Goal: Task Accomplishment & Management: Manage account settings

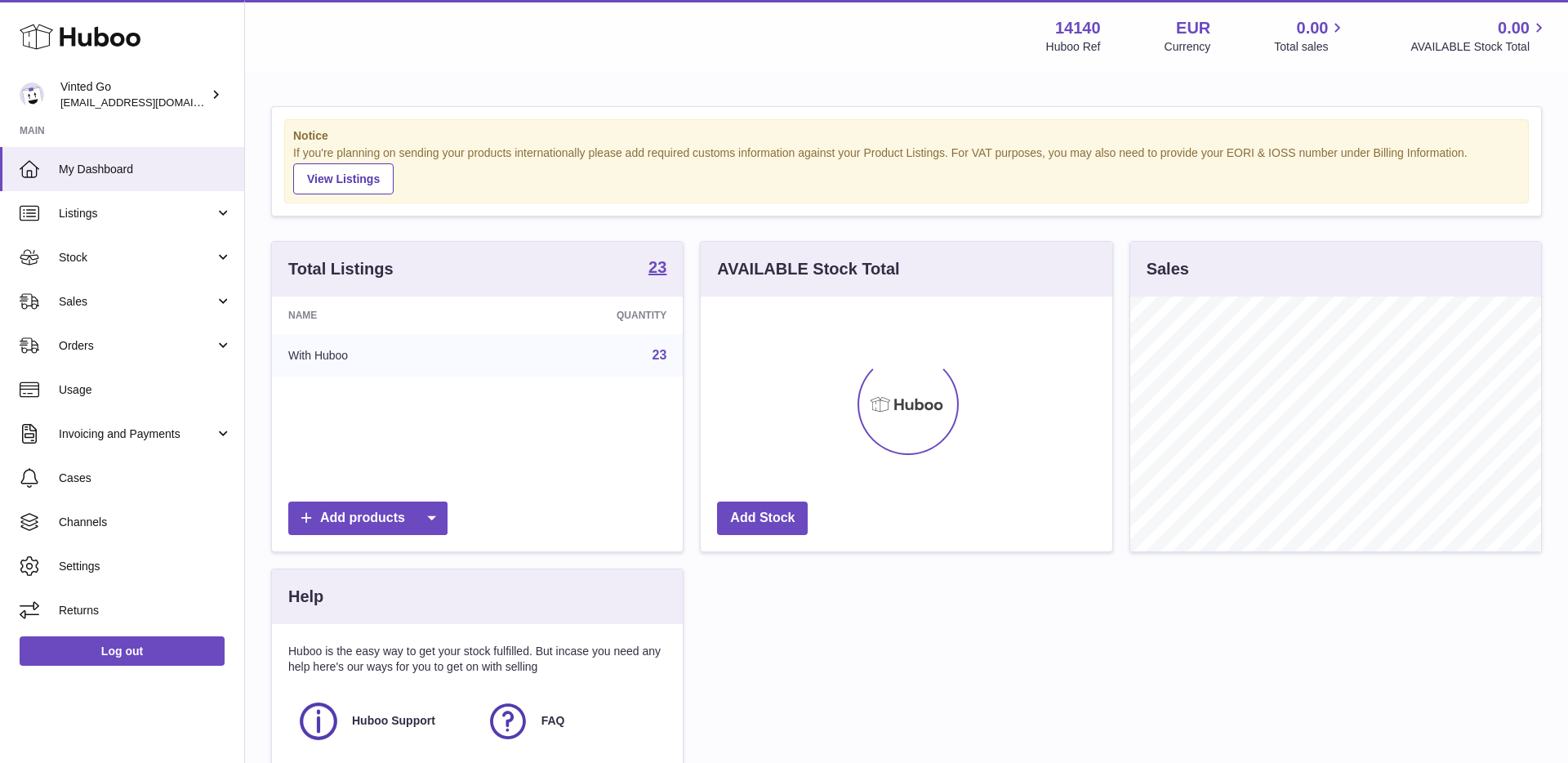
scroll to position [254, 410]
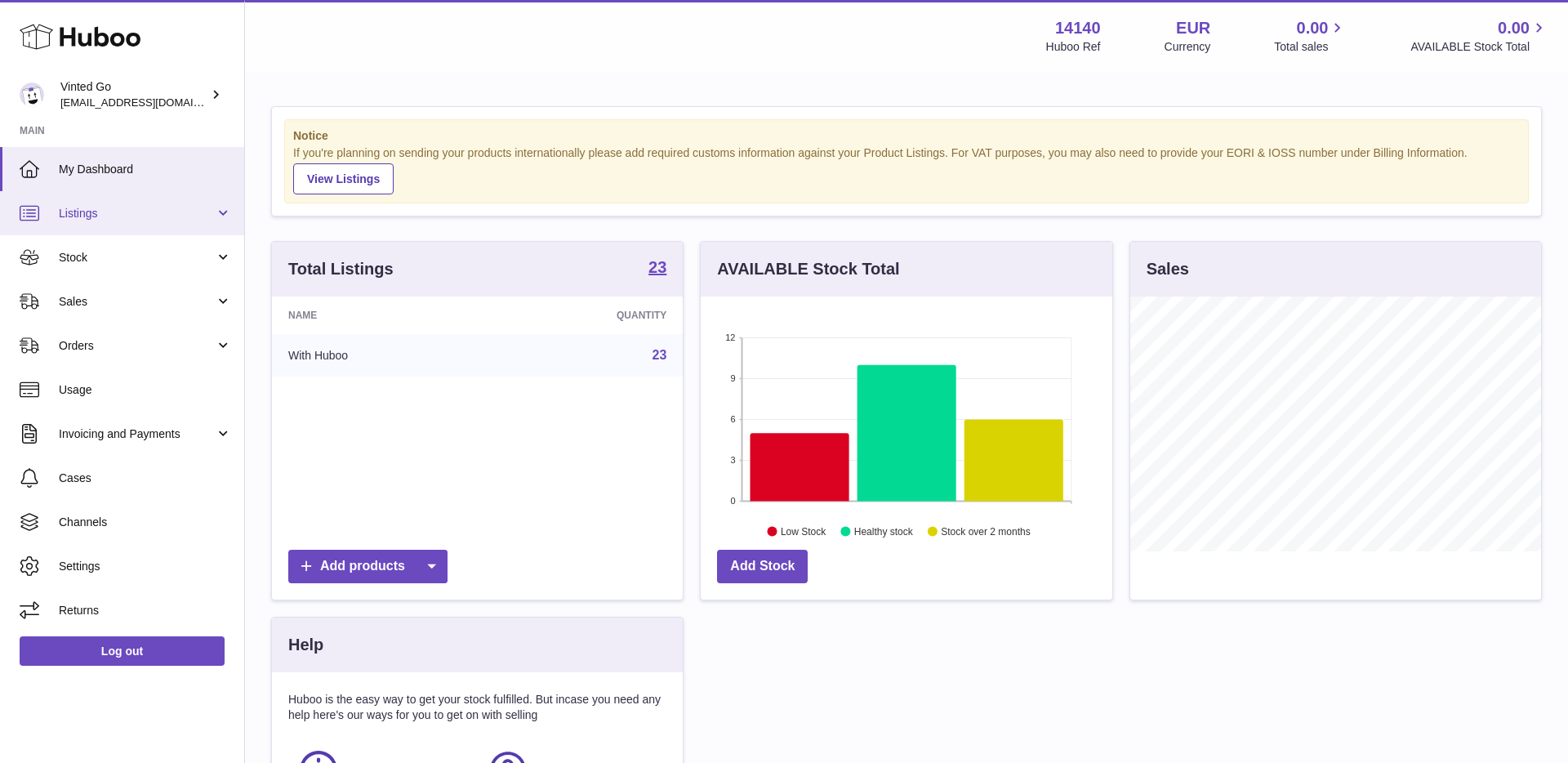
click at [163, 217] on span "Listings" at bounding box center [136, 213] width 156 height 15
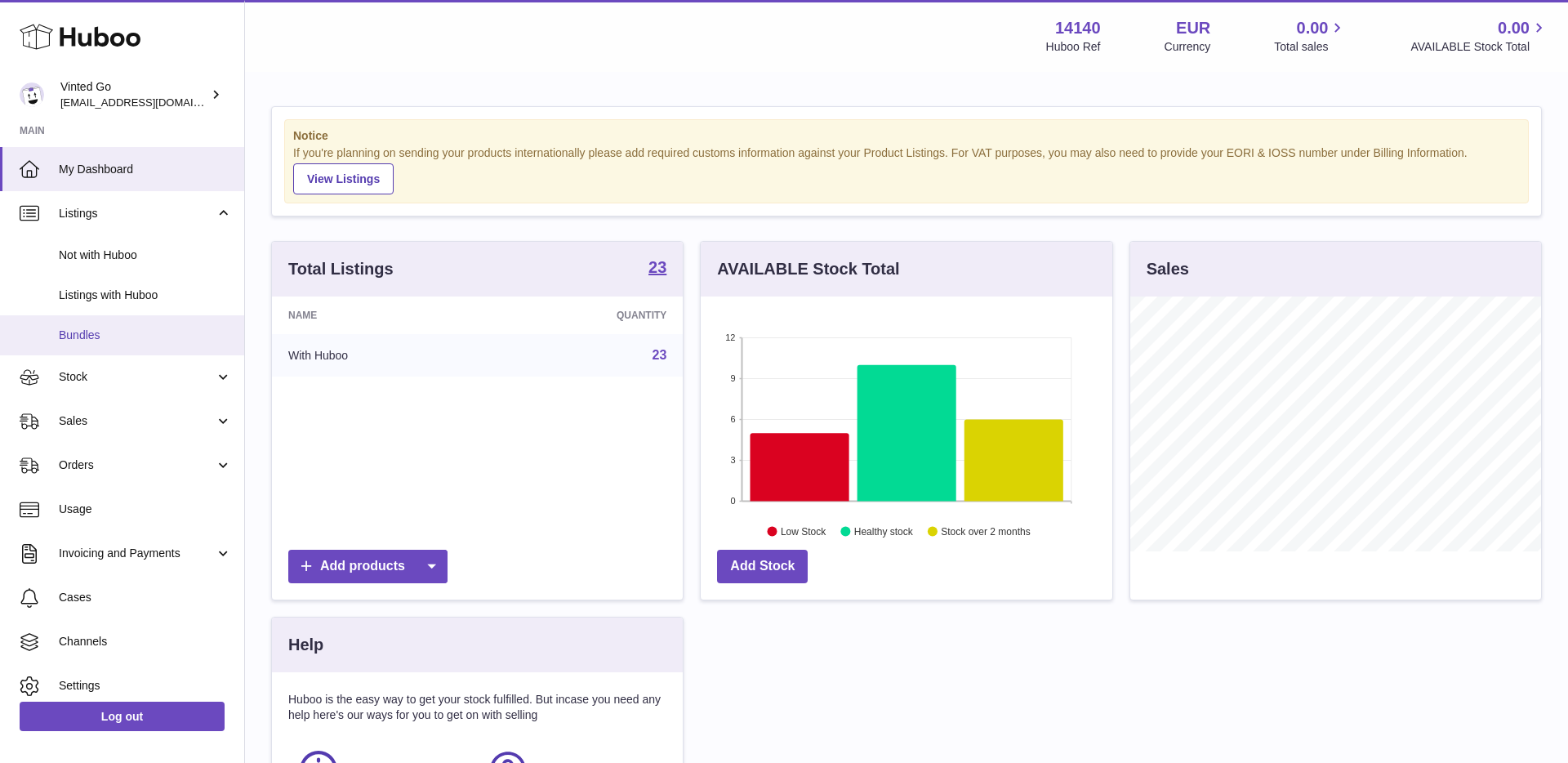
click at [146, 335] on span "Bundles" at bounding box center [145, 335] width 173 height 15
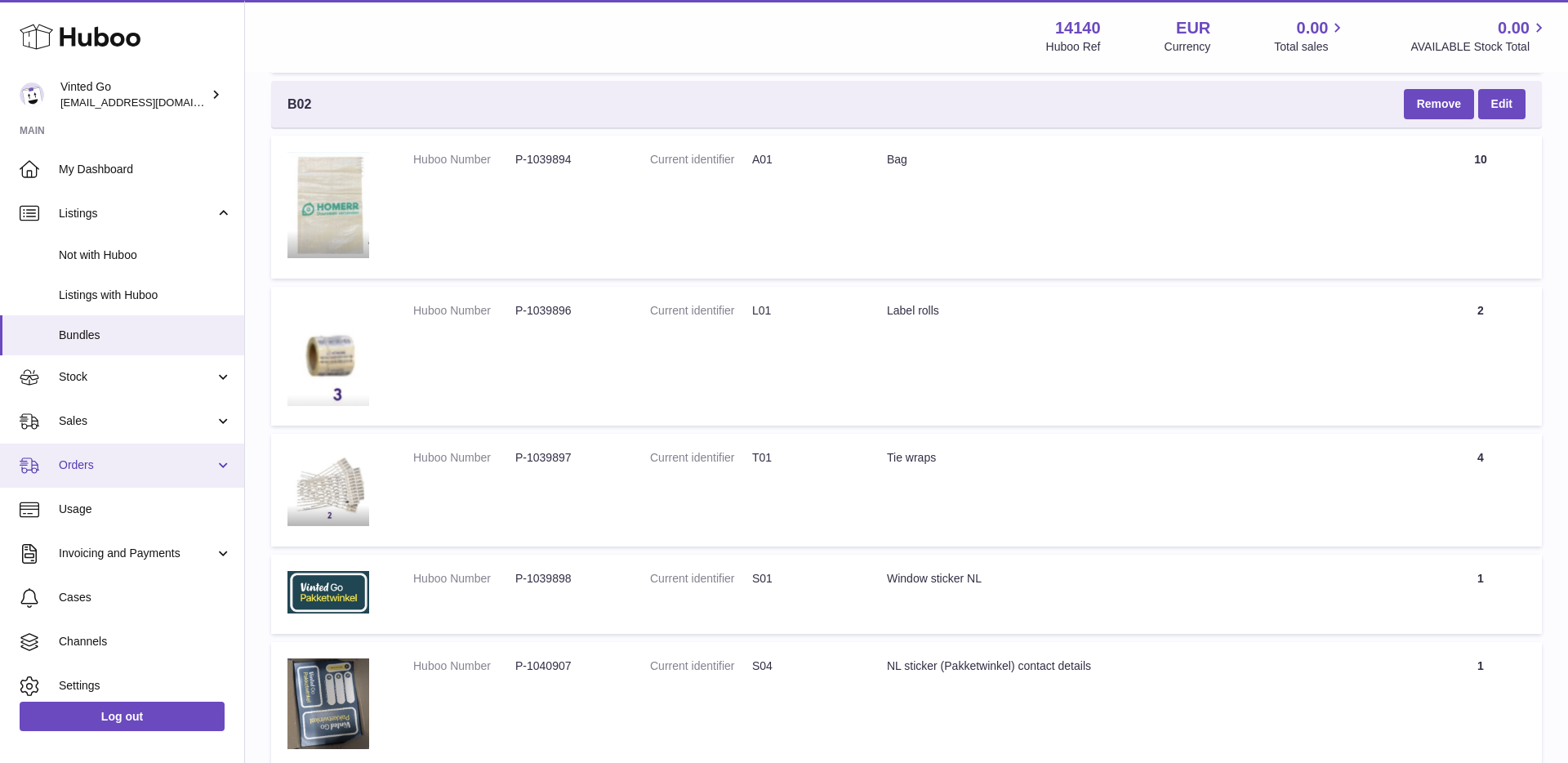
scroll to position [5682, 0]
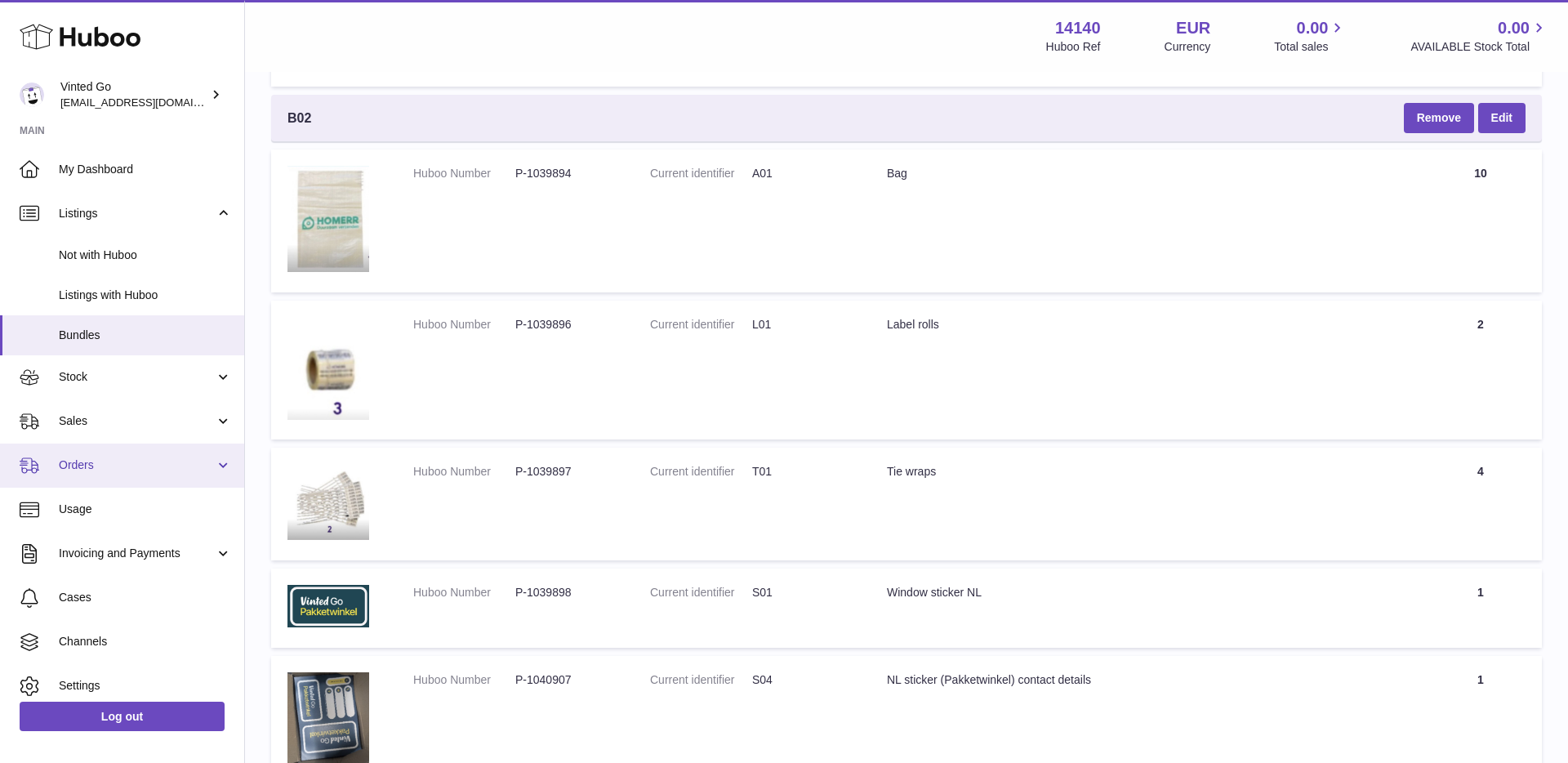
click at [134, 472] on span "Orders" at bounding box center [136, 464] width 156 height 15
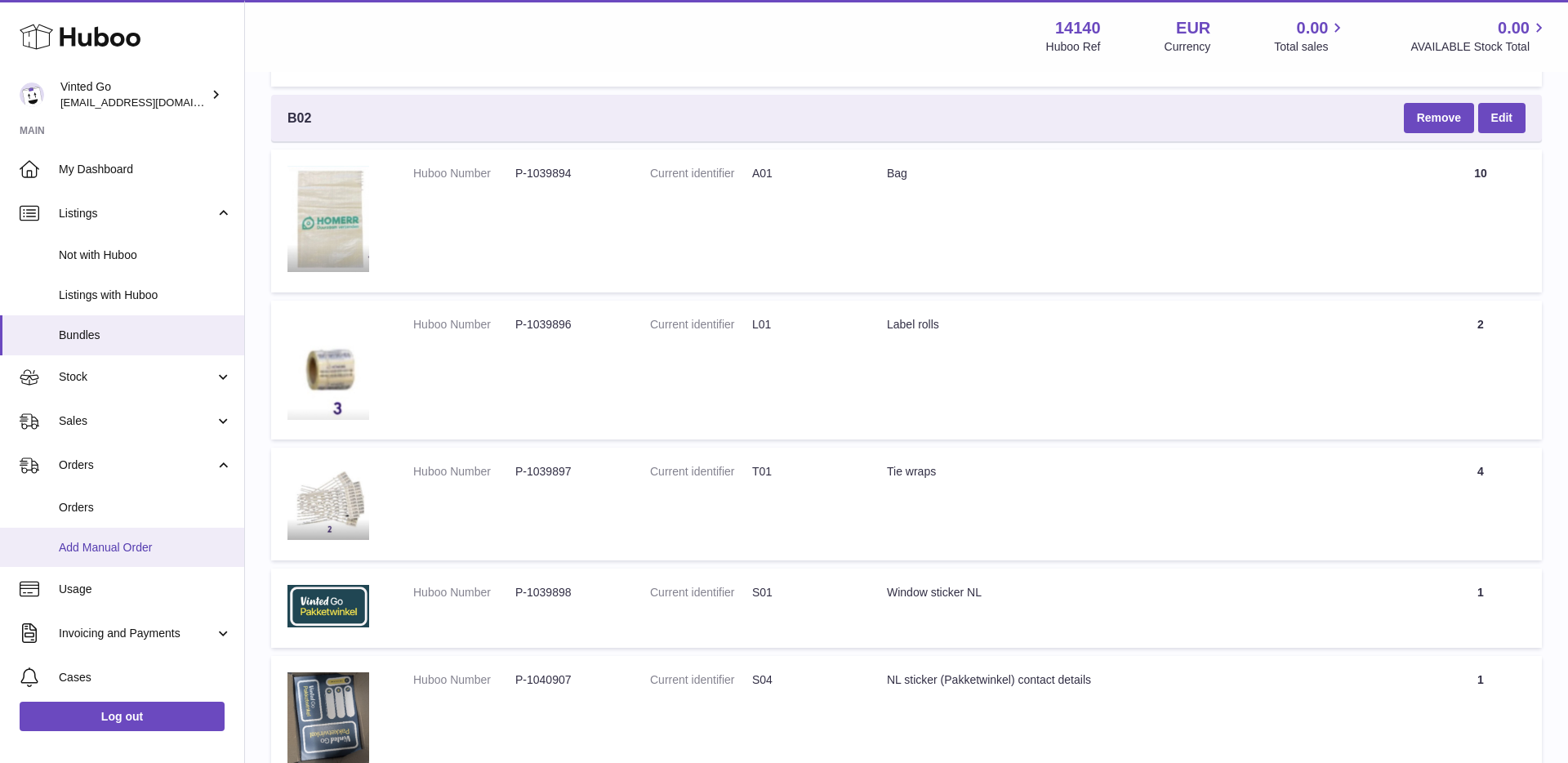
click at [134, 548] on span "Add Manual Order" at bounding box center [145, 547] width 173 height 15
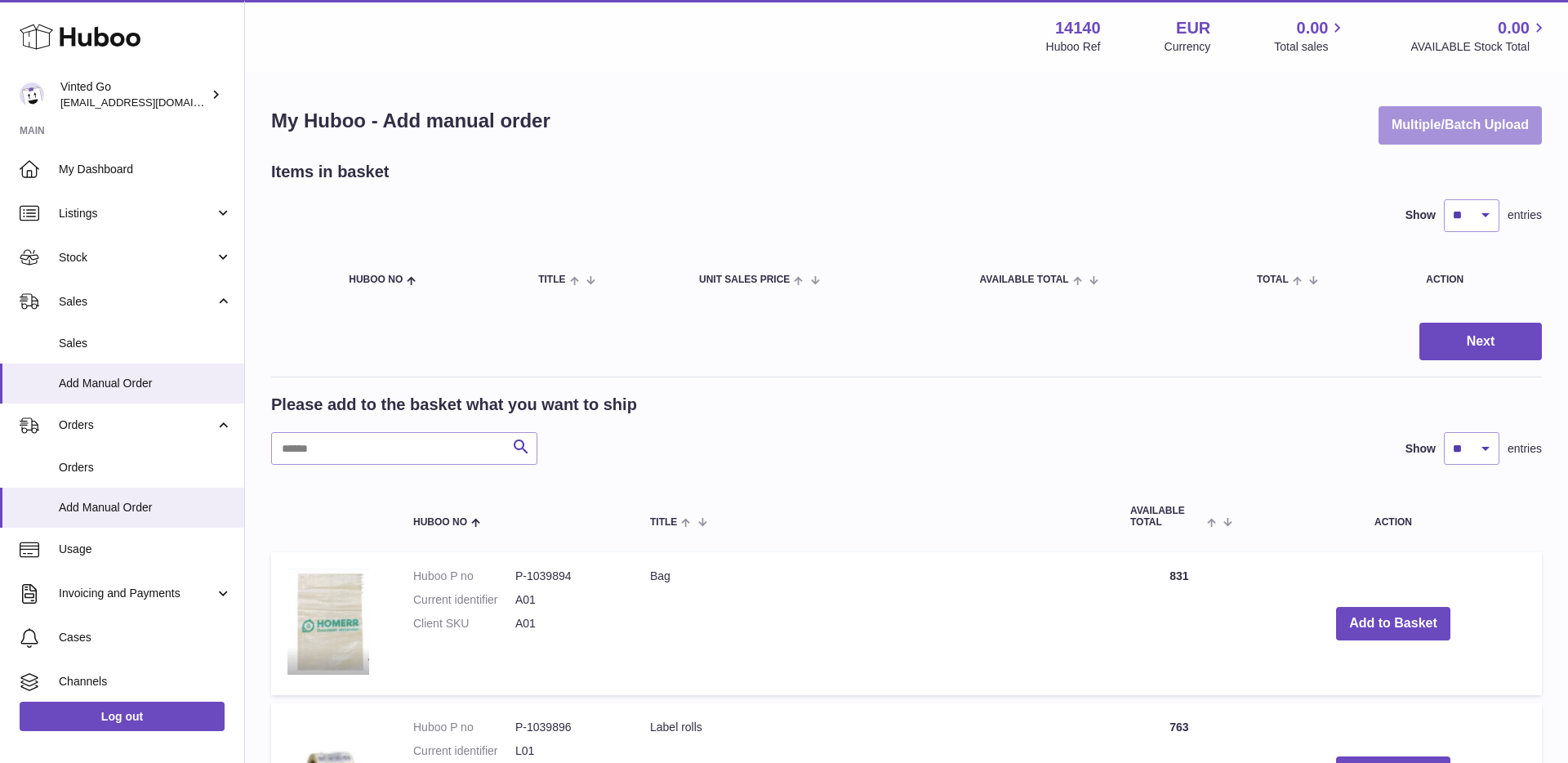
click at [1513, 114] on button "Multiple/Batch Upload" at bounding box center [1460, 125] width 163 height 39
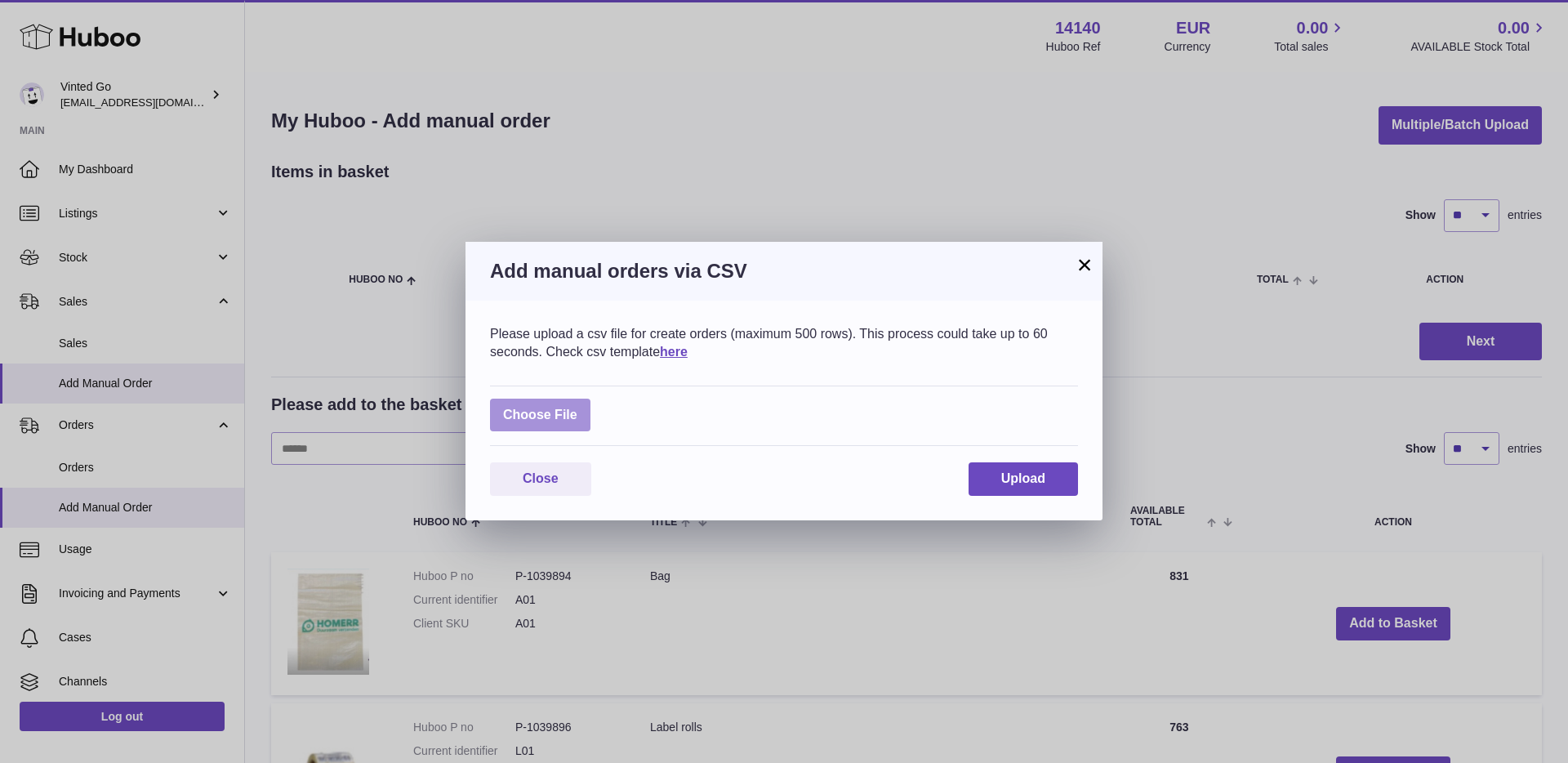
click at [548, 428] on label at bounding box center [540, 415] width 100 height 33
click at [577, 408] on input "file" at bounding box center [577, 407] width 1 height 1
click at [537, 416] on label at bounding box center [540, 415] width 100 height 33
click at [577, 408] on input "file" at bounding box center [577, 407] width 1 height 1
type input "**********"
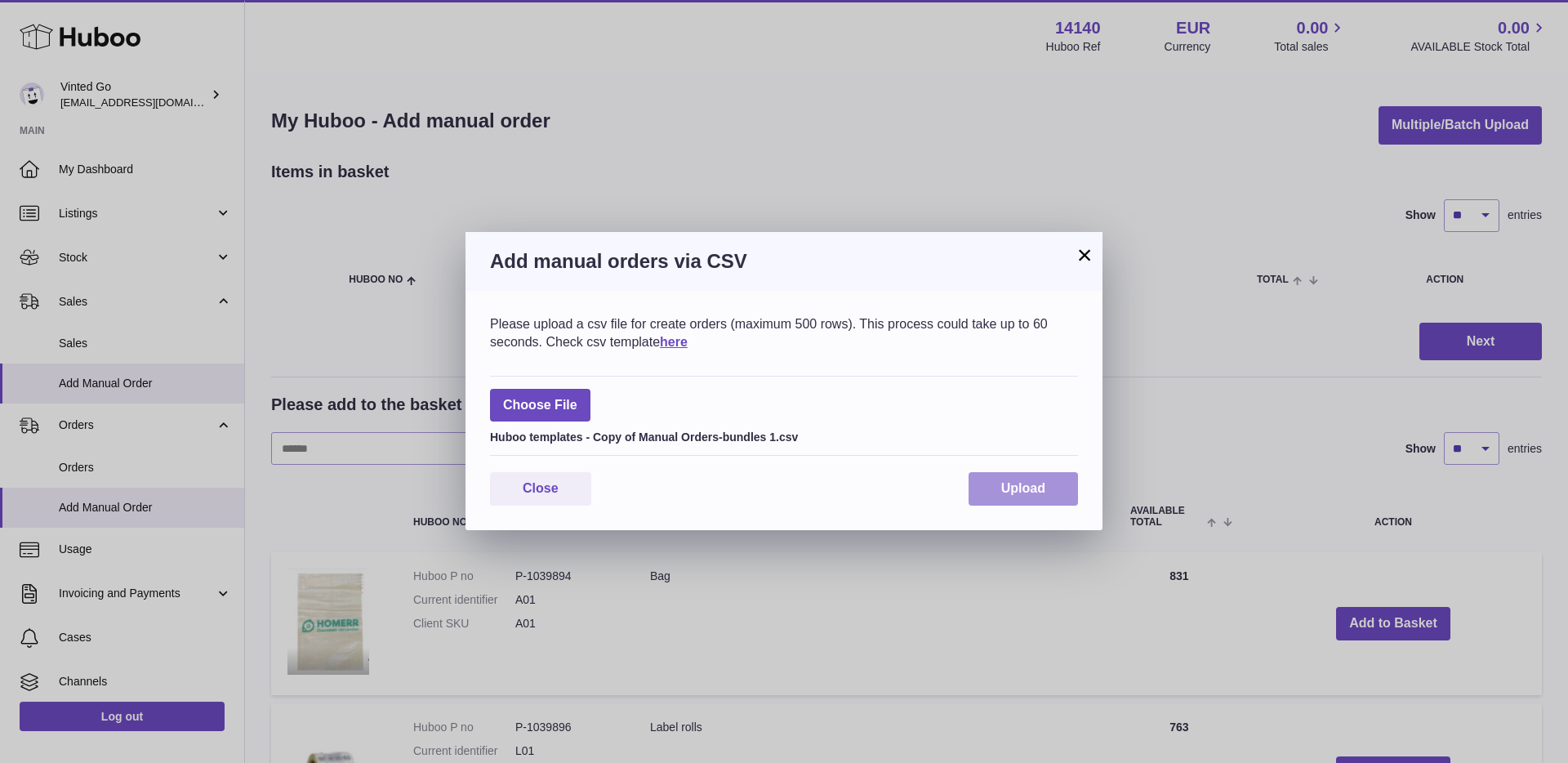
click at [1030, 503] on button "Upload" at bounding box center [1023, 488] width 109 height 33
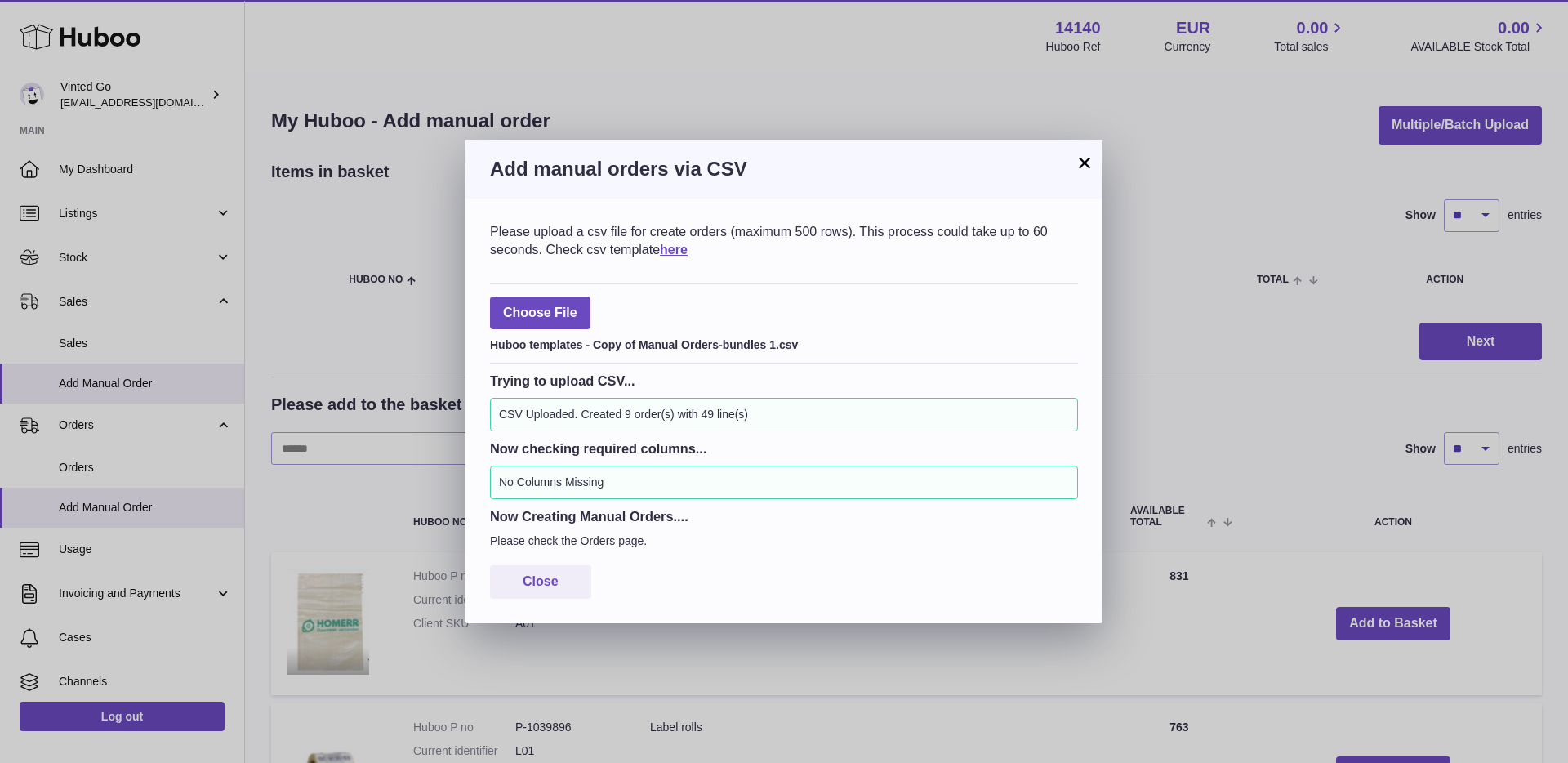
click at [1087, 160] on button "×" at bounding box center [1085, 162] width 20 height 20
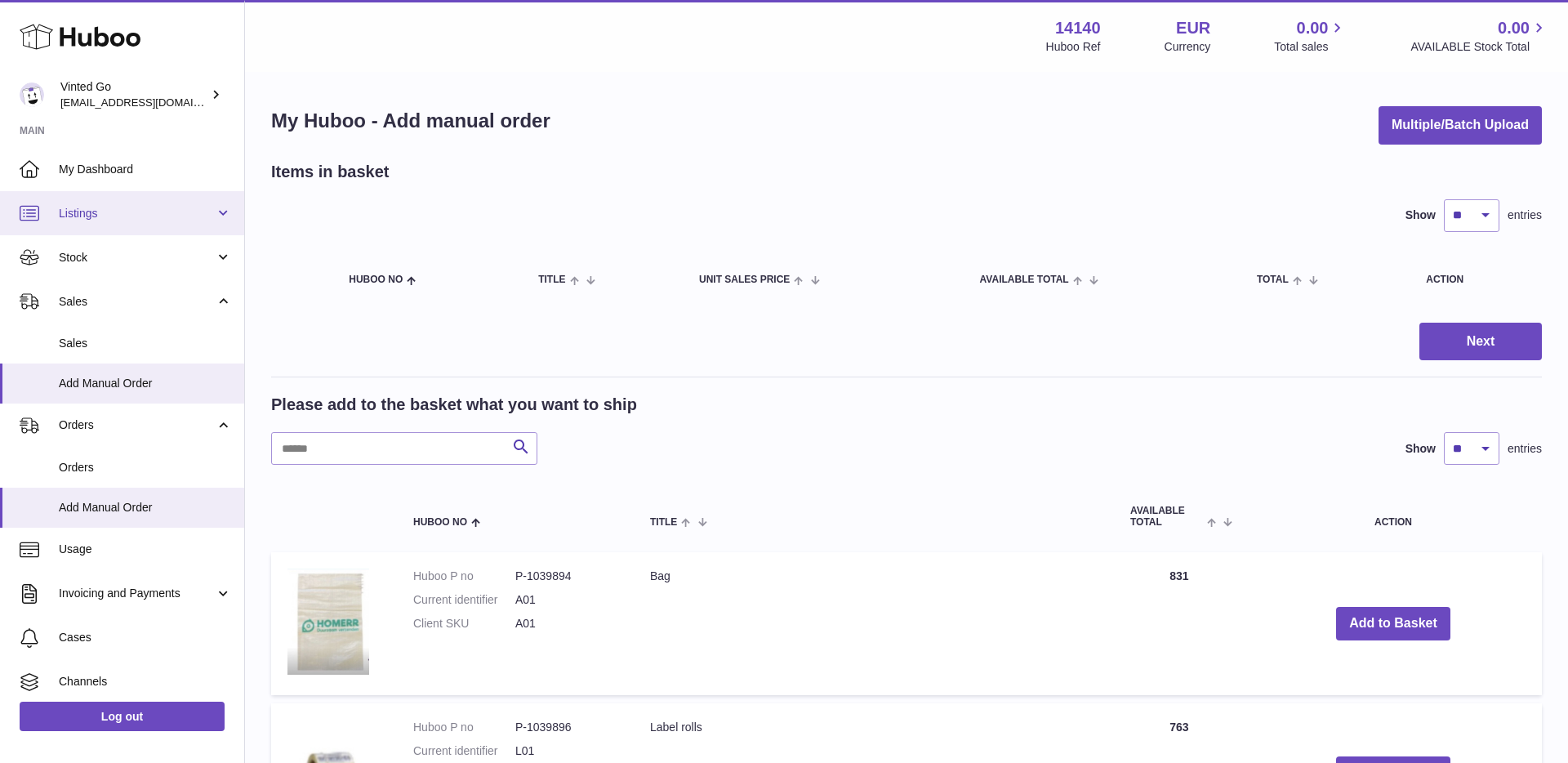
click at [144, 227] on link "Listings" at bounding box center [122, 213] width 244 height 44
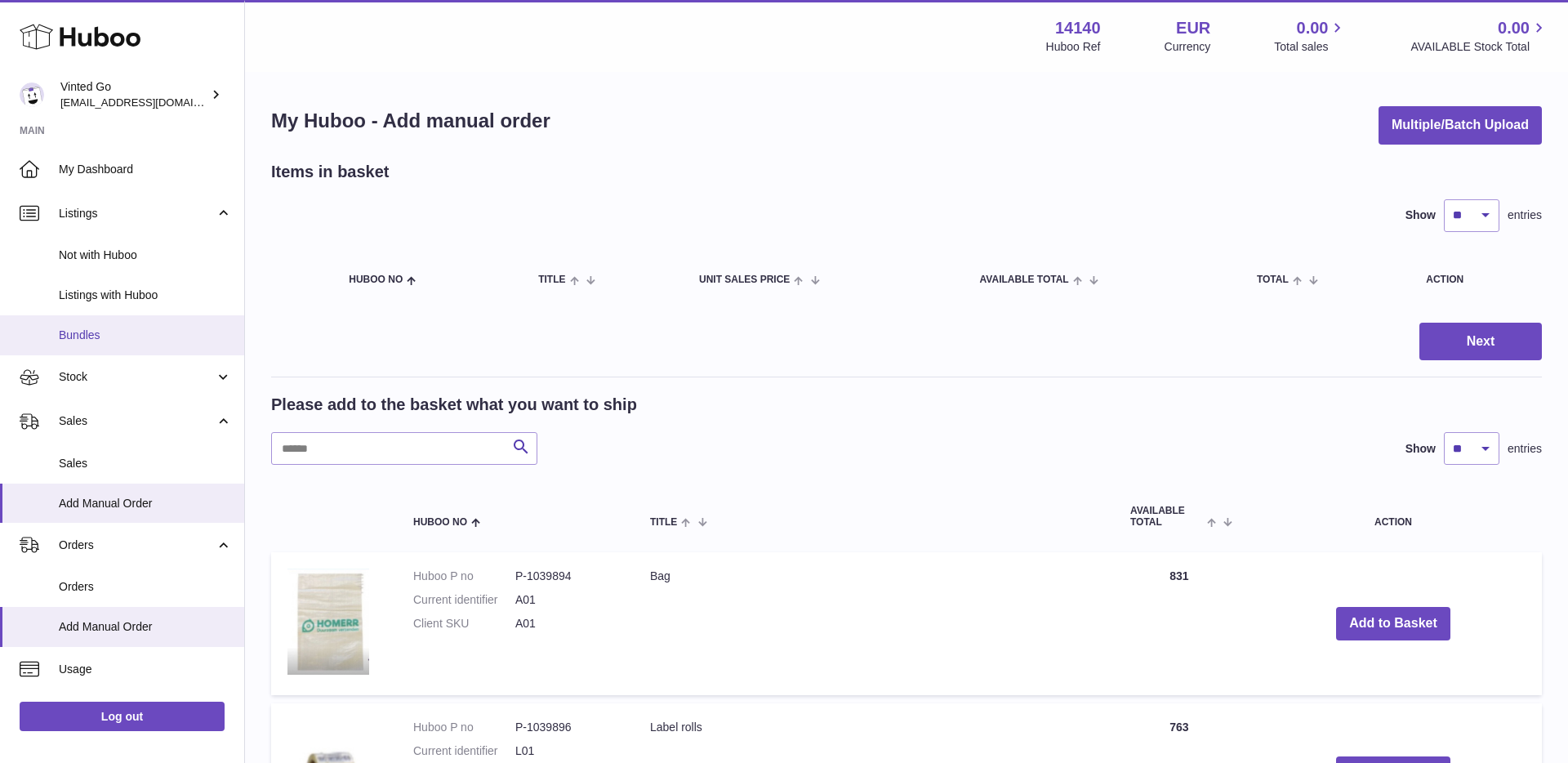
click at [143, 324] on link "Bundles" at bounding box center [122, 336] width 244 height 40
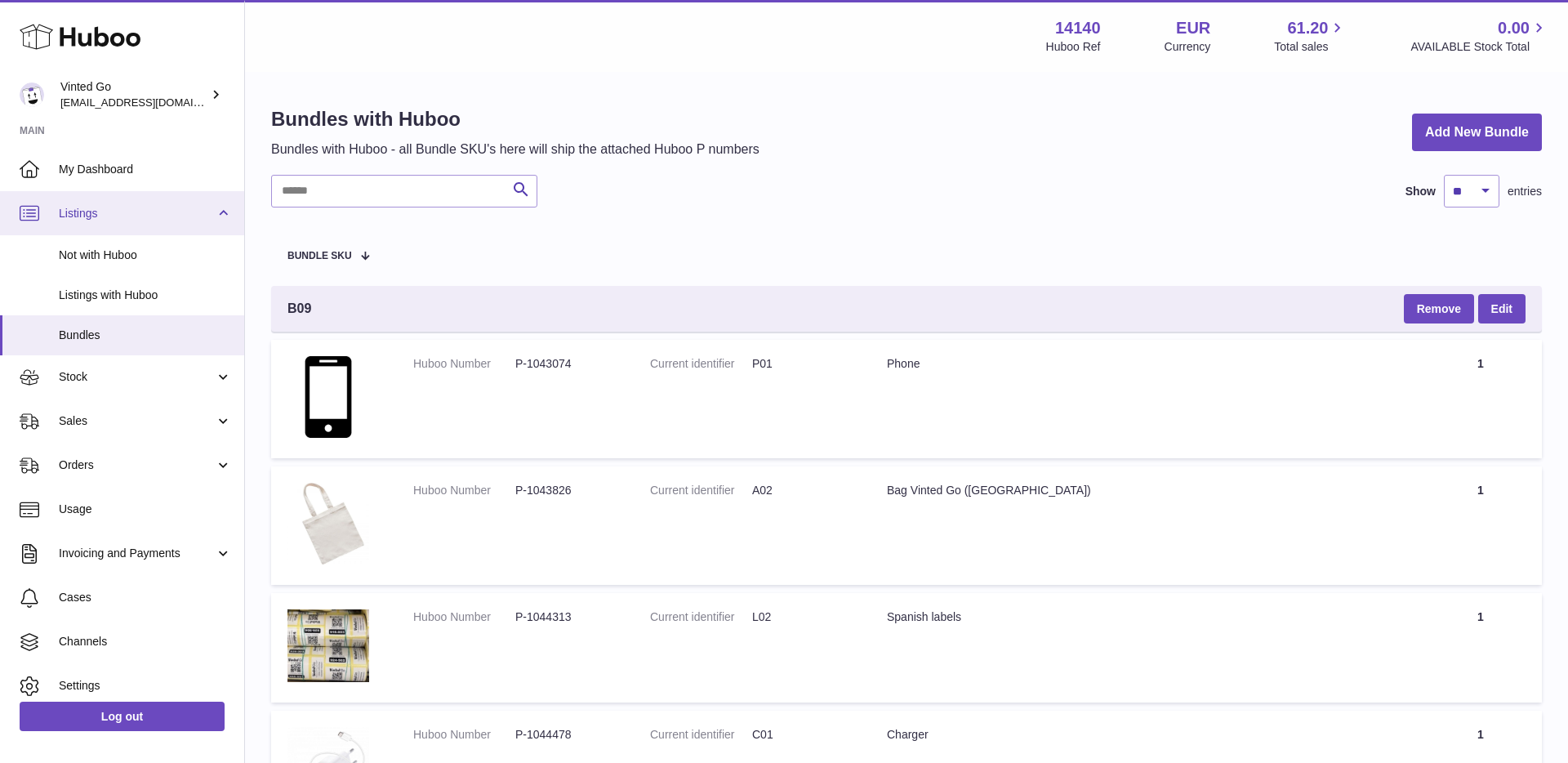
click at [115, 218] on span "Listings" at bounding box center [136, 213] width 156 height 15
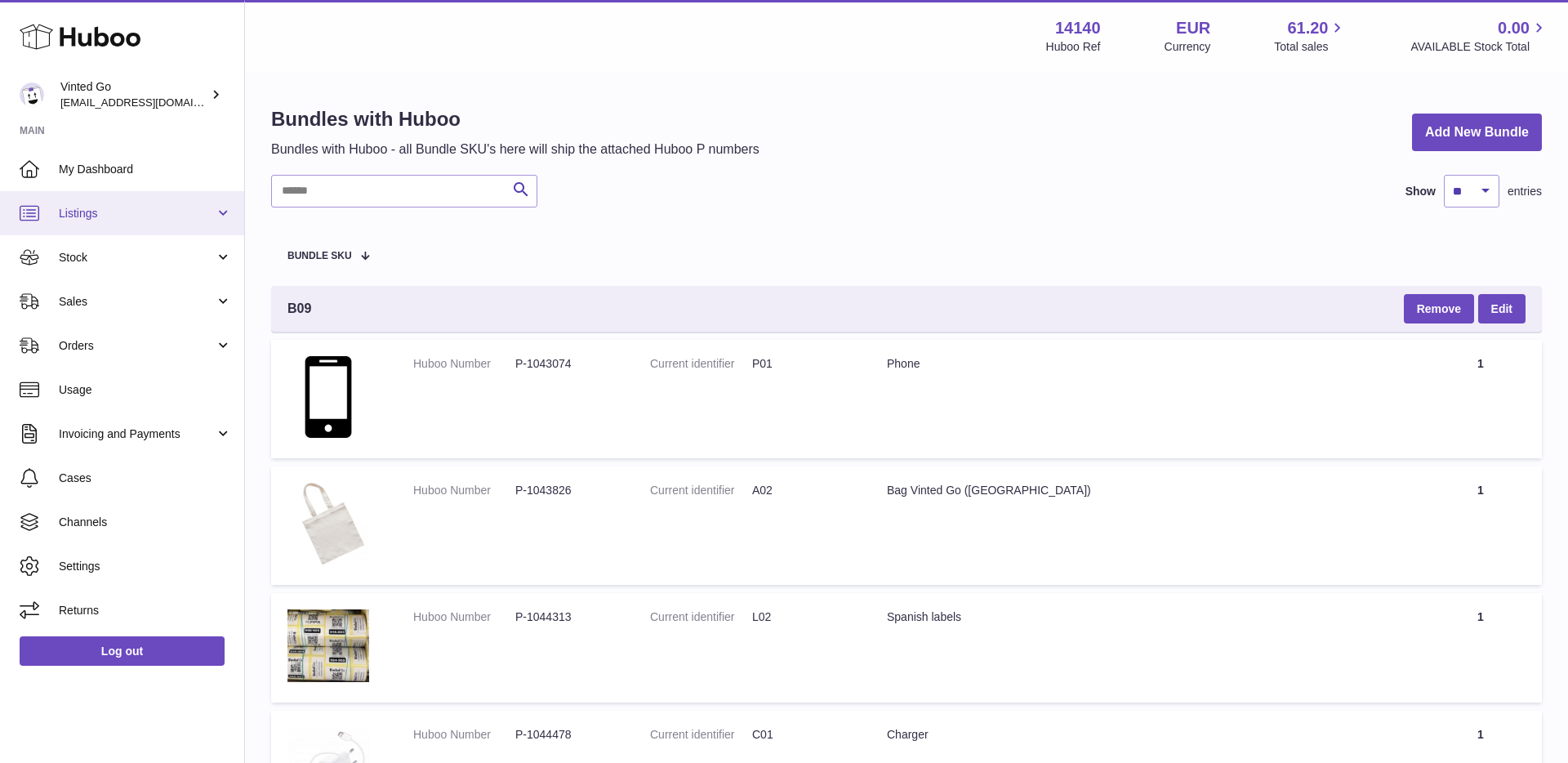
click at [95, 203] on link "Listings" at bounding box center [122, 213] width 244 height 44
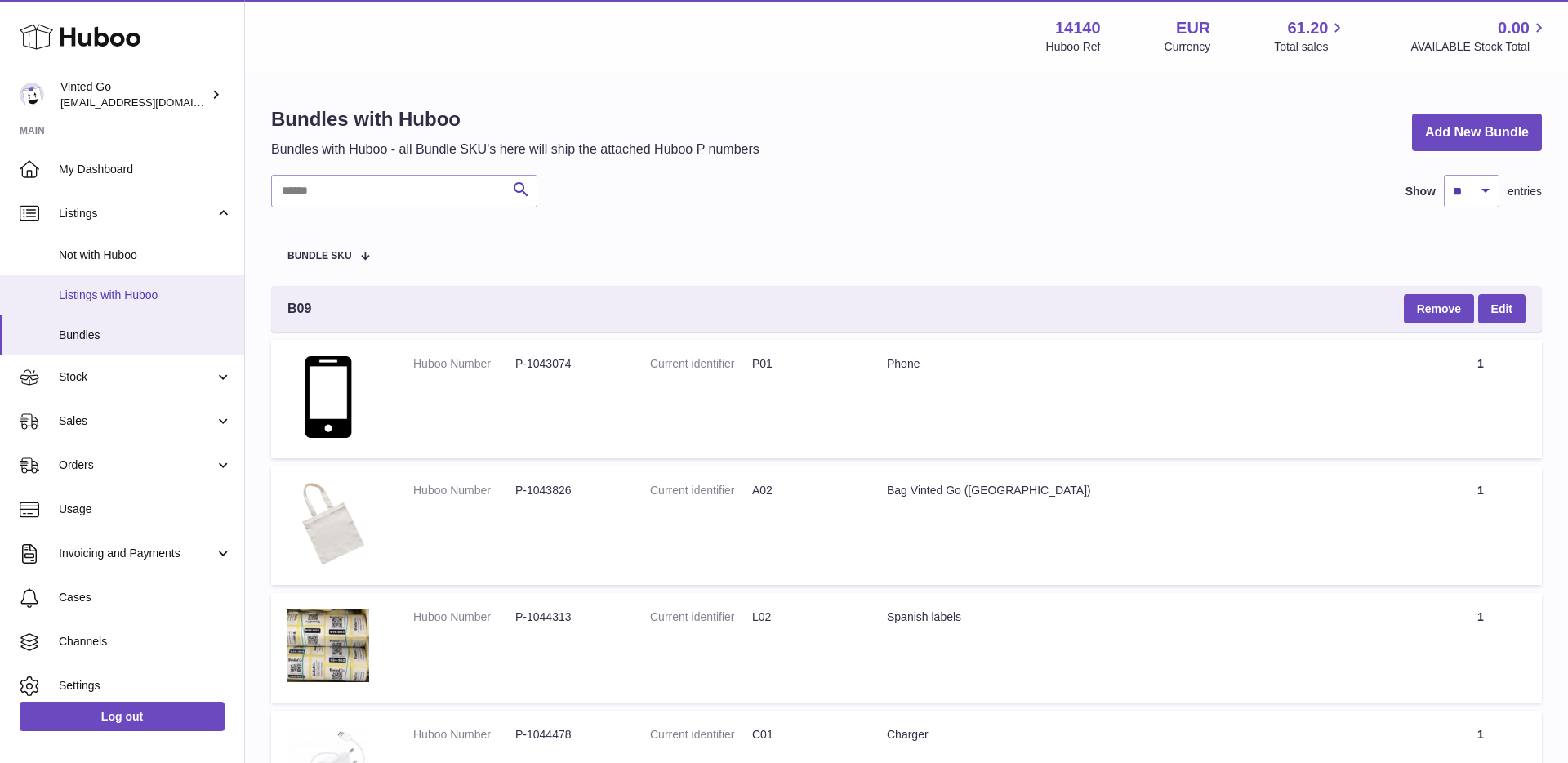
click at [127, 296] on span "Listings with Huboo" at bounding box center [145, 295] width 173 height 15
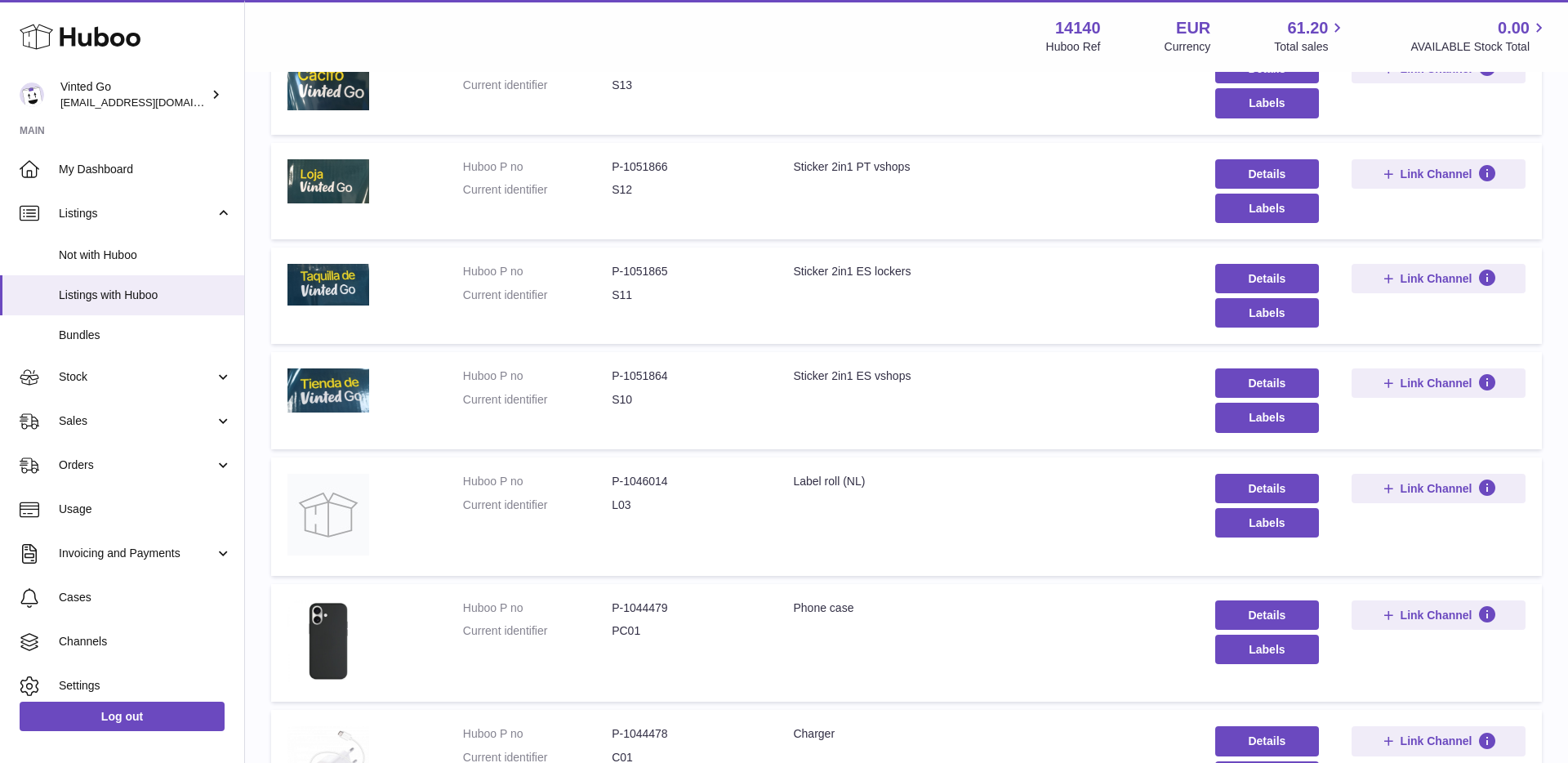
scroll to position [380, 0]
click at [160, 365] on link "Stock" at bounding box center [122, 377] width 244 height 44
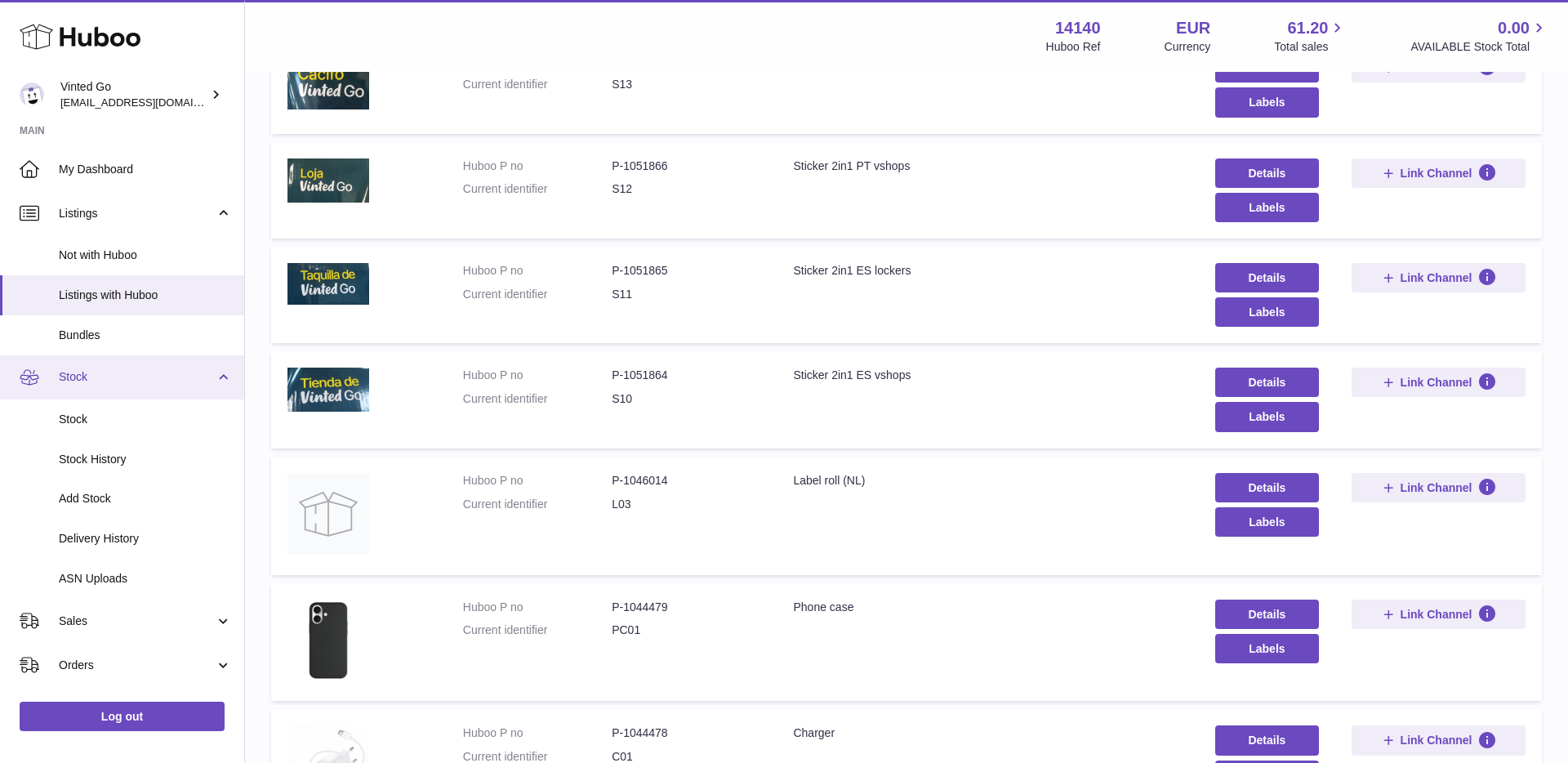
scroll to position [379, 0]
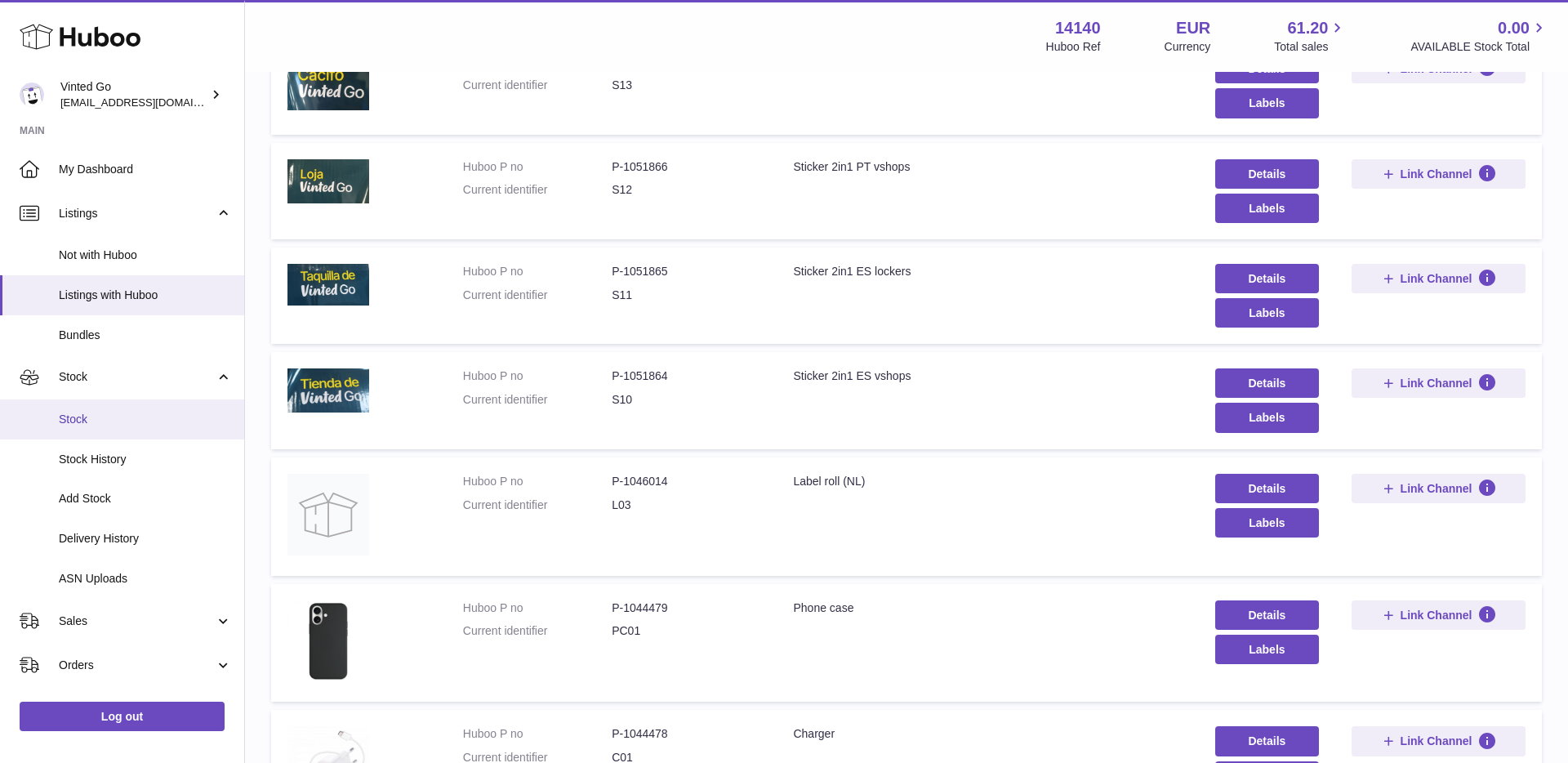
click at [139, 432] on link "Stock" at bounding box center [122, 419] width 244 height 40
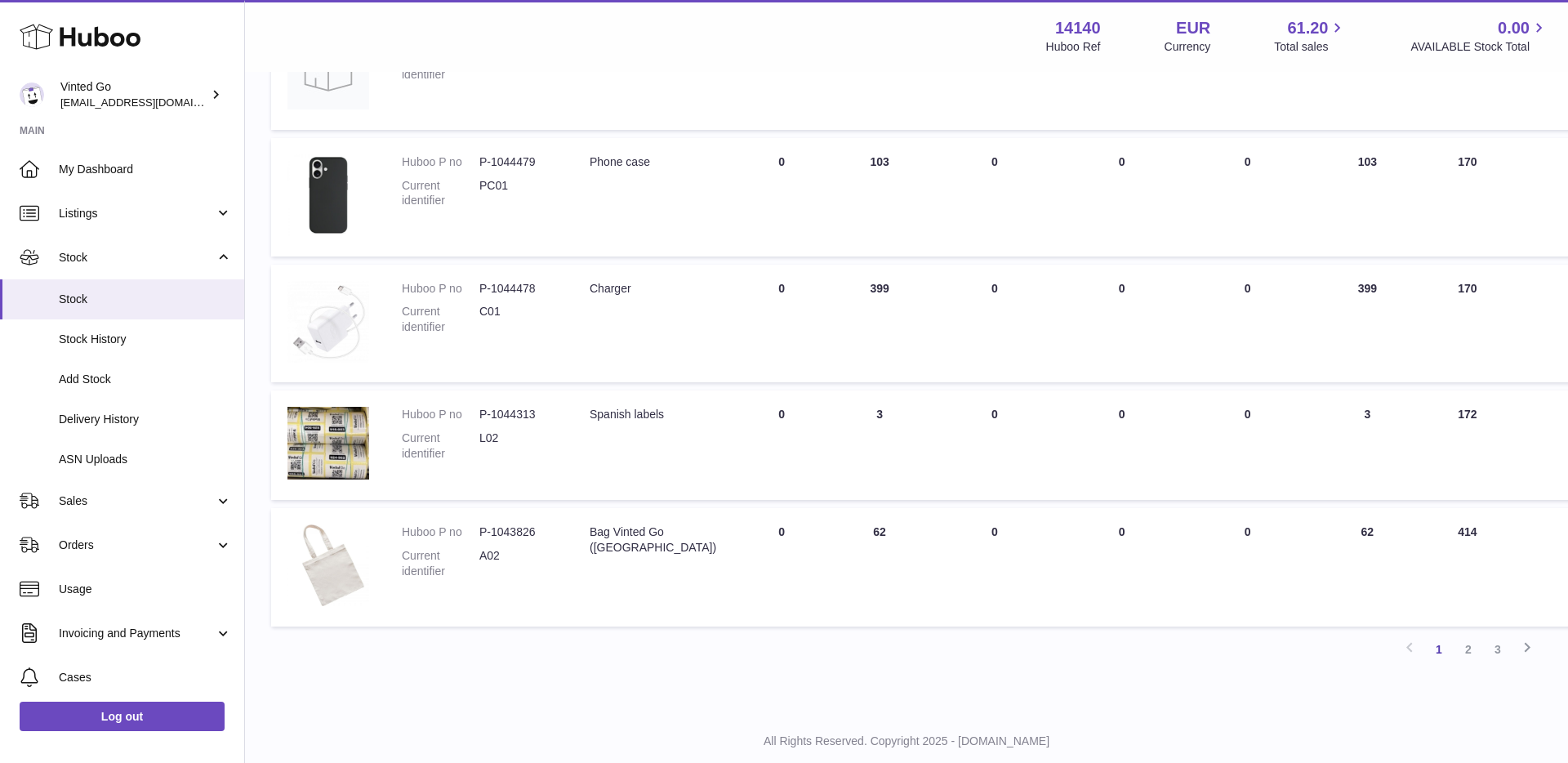
scroll to position [896, 0]
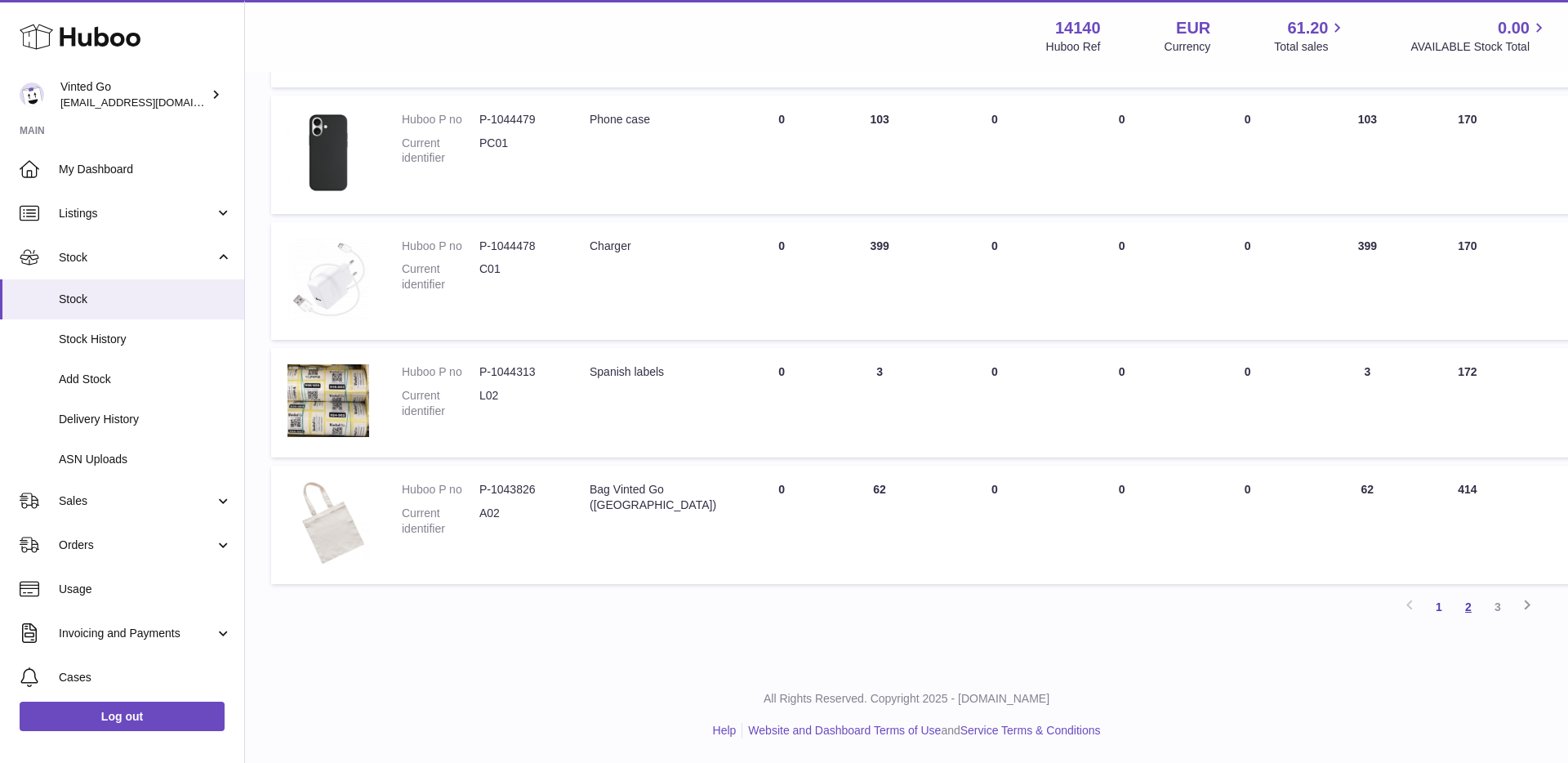
click at [1469, 609] on link "2" at bounding box center [1469, 606] width 30 height 30
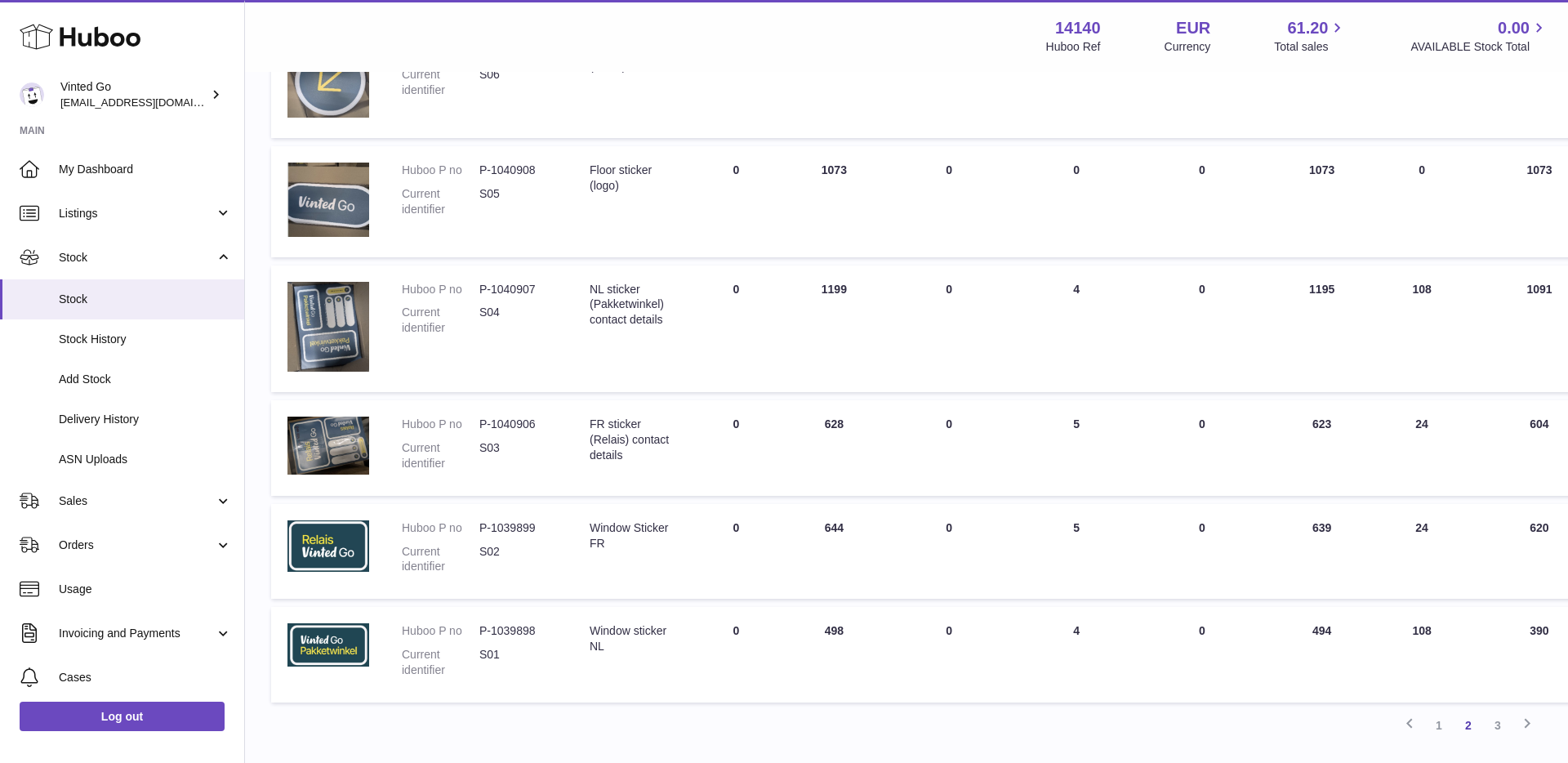
scroll to position [904, 0]
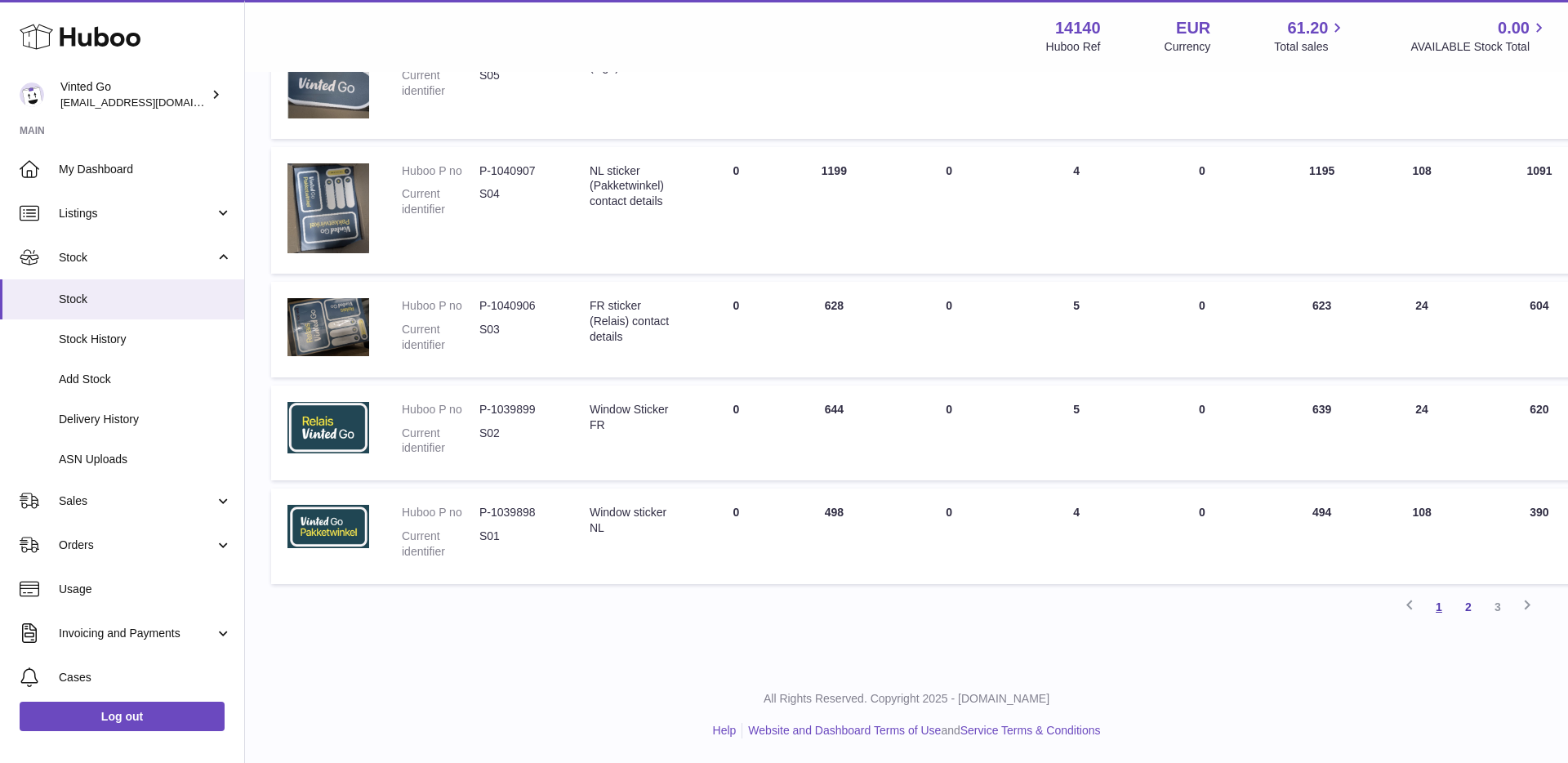
click at [1436, 600] on link "1" at bounding box center [1439, 606] width 30 height 30
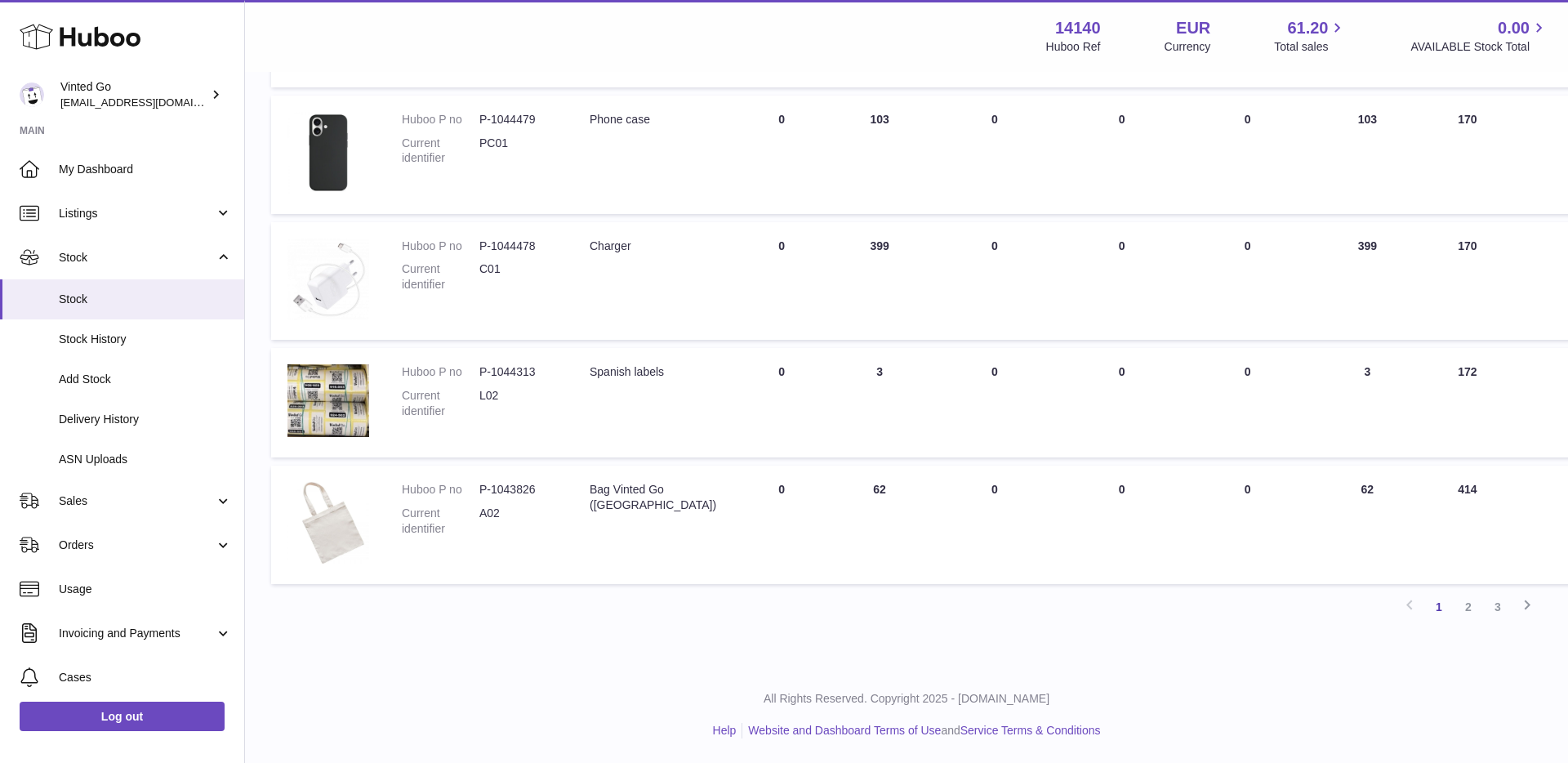
scroll to position [893, 0]
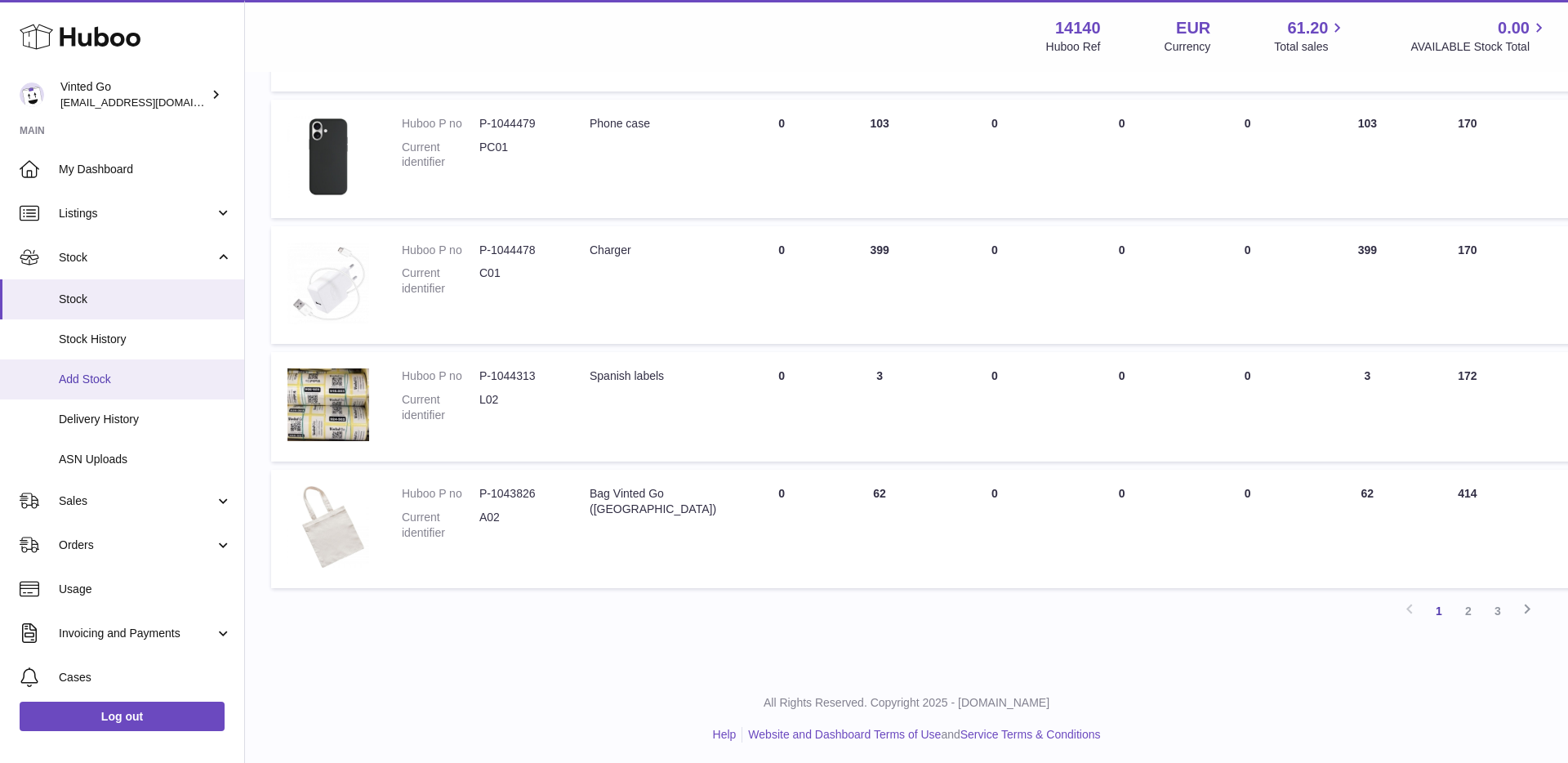
click at [134, 392] on link "Add Stock" at bounding box center [122, 379] width 244 height 40
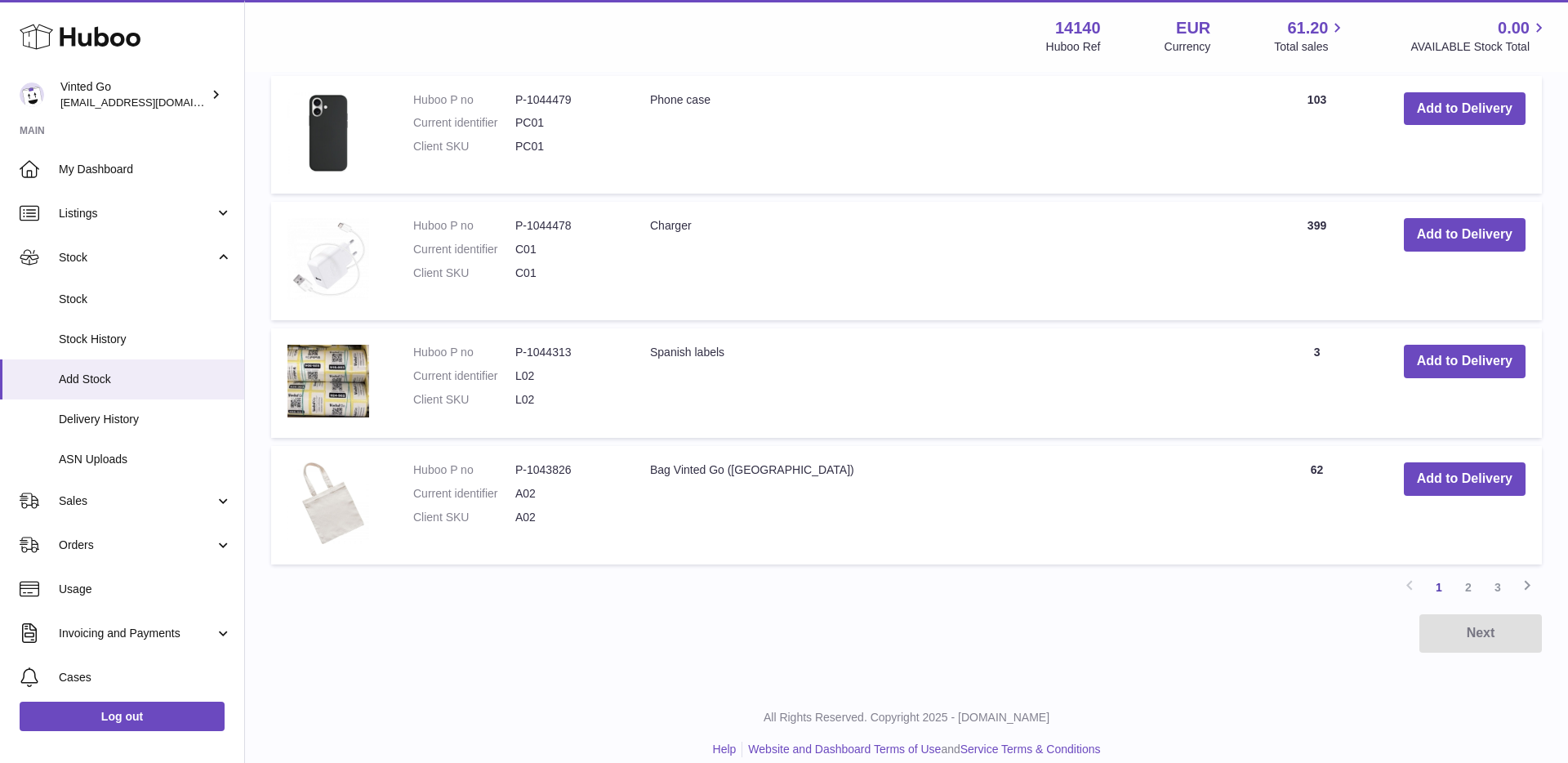
scroll to position [1166, 0]
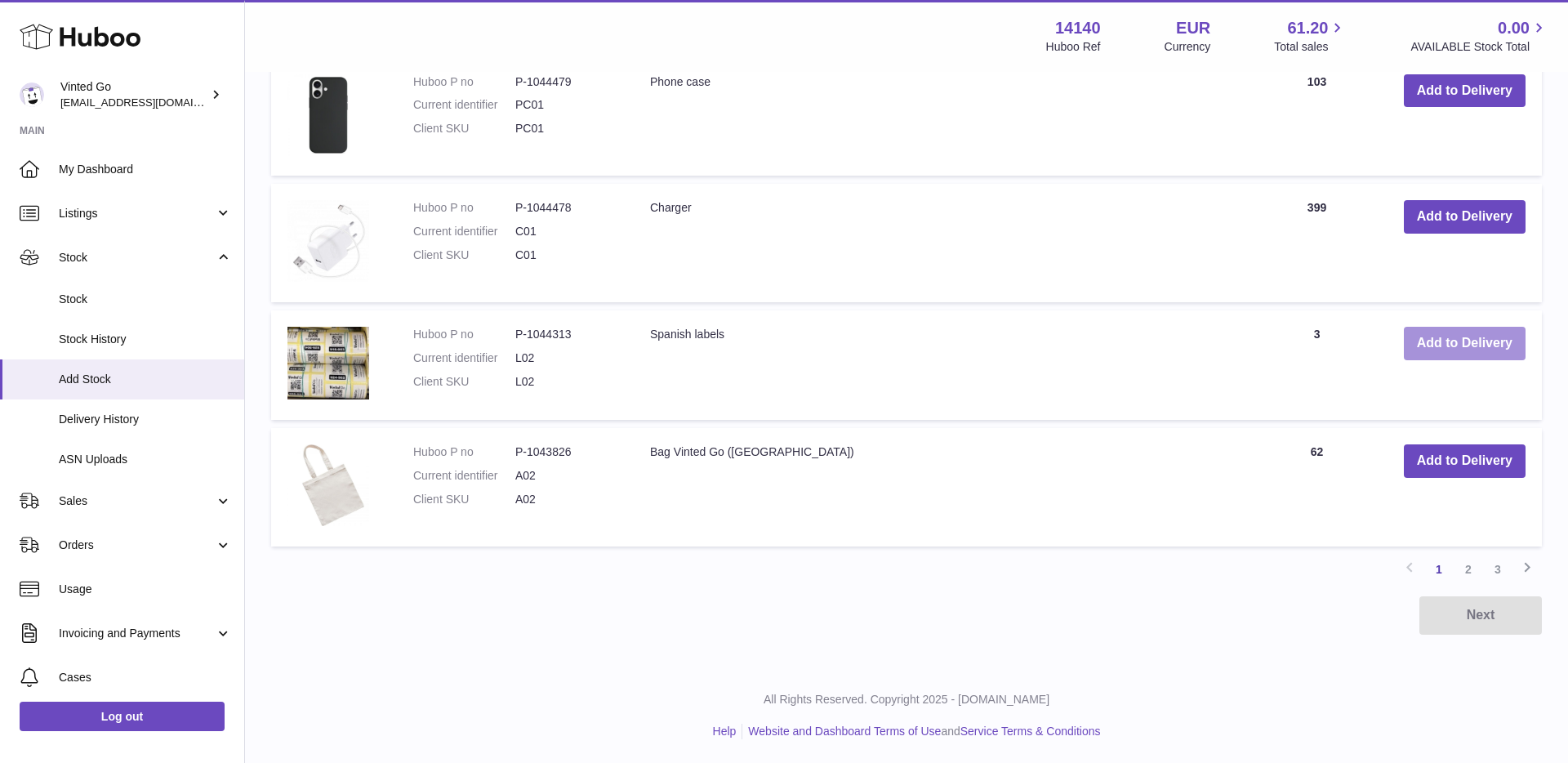
click at [1478, 344] on button "Add to Delivery" at bounding box center [1464, 343] width 122 height 33
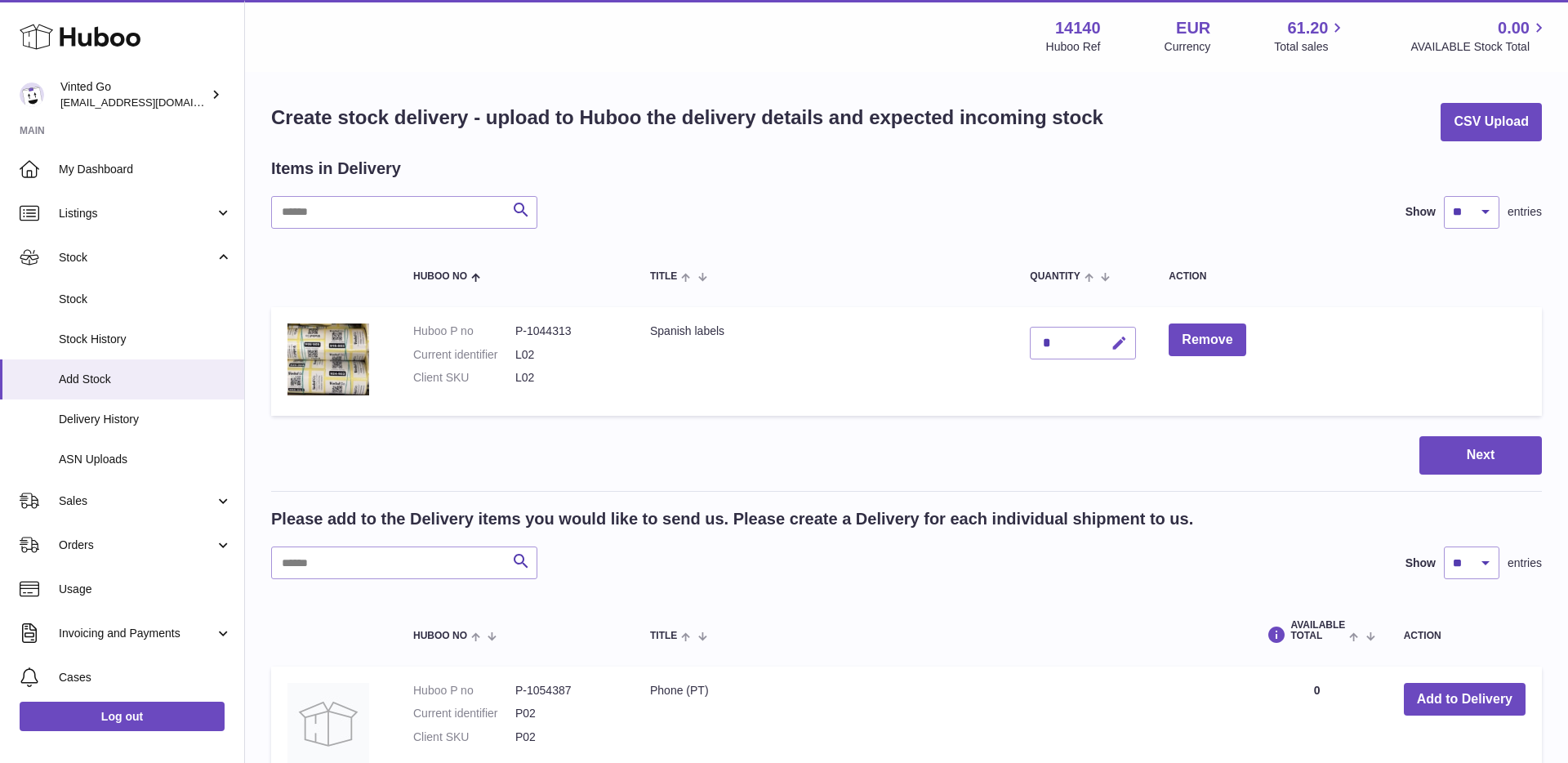
scroll to position [0, 0]
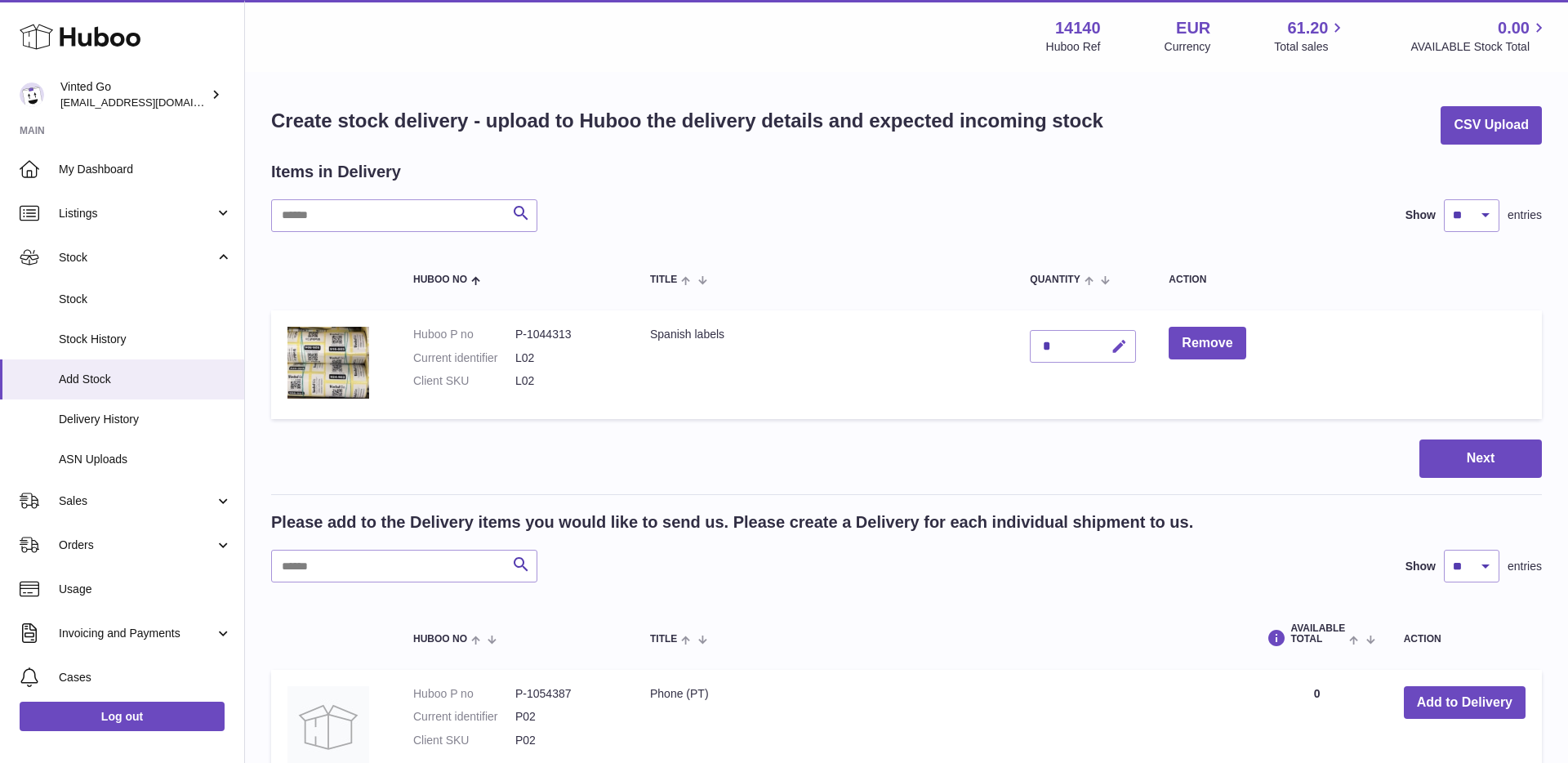
click at [1123, 345] on icon "button" at bounding box center [1119, 346] width 17 height 17
type input "***"
drag, startPoint x: 1122, startPoint y: 342, endPoint x: 1173, endPoint y: 350, distance: 51.6
click at [1122, 342] on icon "submit" at bounding box center [1120, 346] width 14 height 14
click at [1464, 446] on button "Next" at bounding box center [1481, 458] width 123 height 39
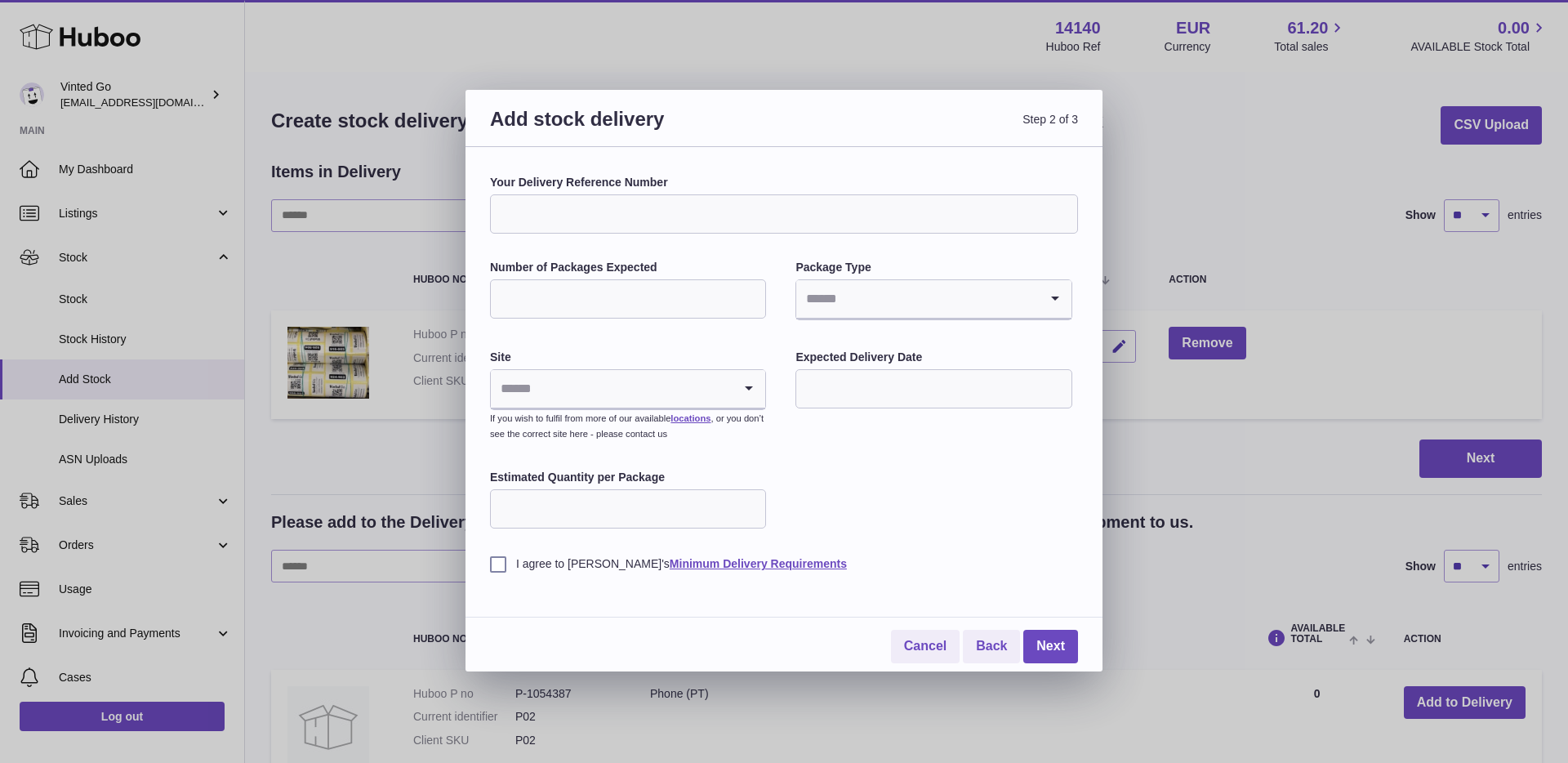
click at [781, 229] on input "Your Delivery Reference Number" at bounding box center [784, 213] width 588 height 39
type input "********"
click at [657, 305] on input "Number of Packages Expected" at bounding box center [628, 299] width 276 height 39
type input "**"
click at [919, 287] on input "Search for option" at bounding box center [918, 299] width 242 height 38
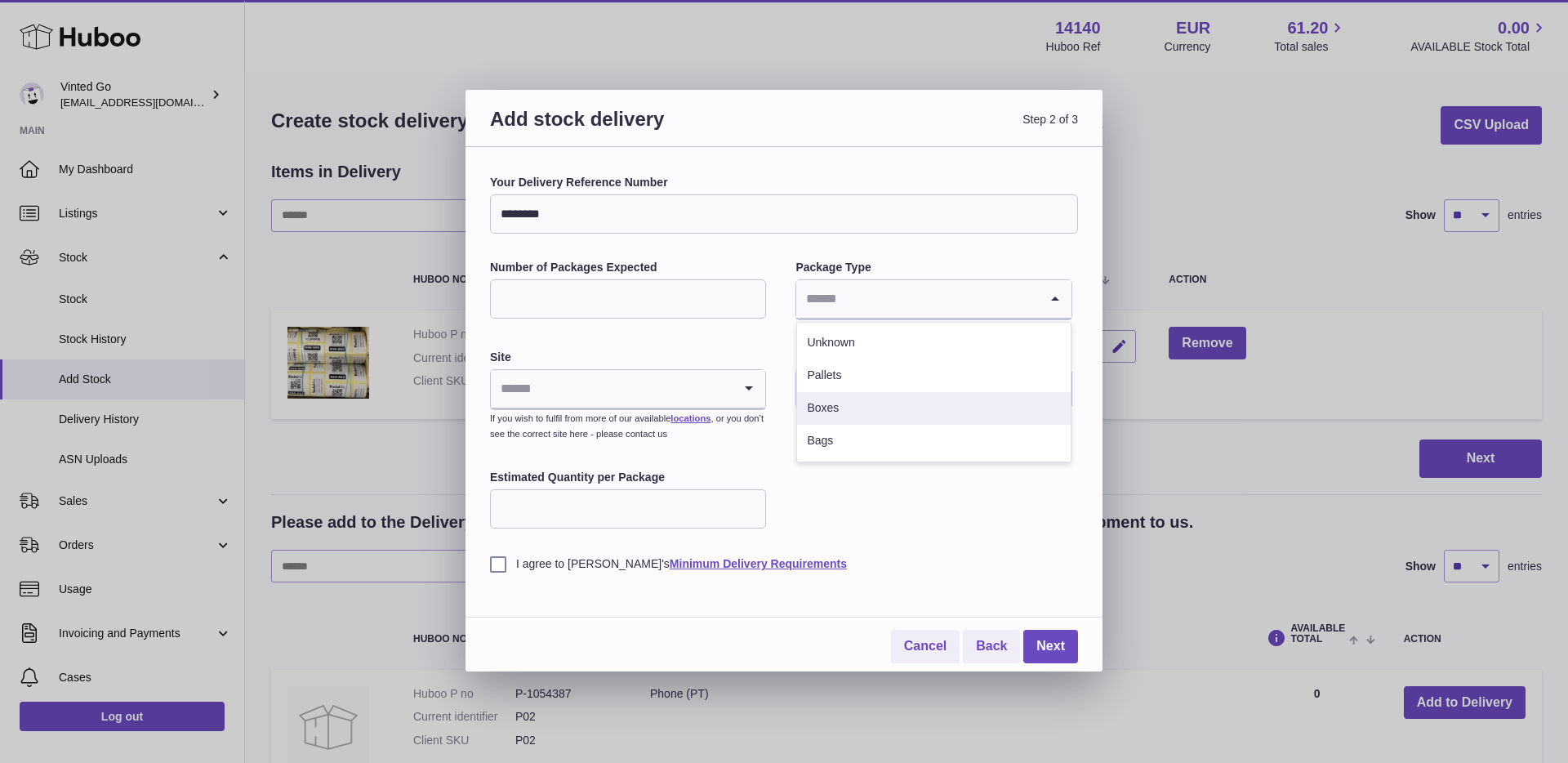
click at [879, 403] on li "Boxes" at bounding box center [934, 409] width 272 height 32
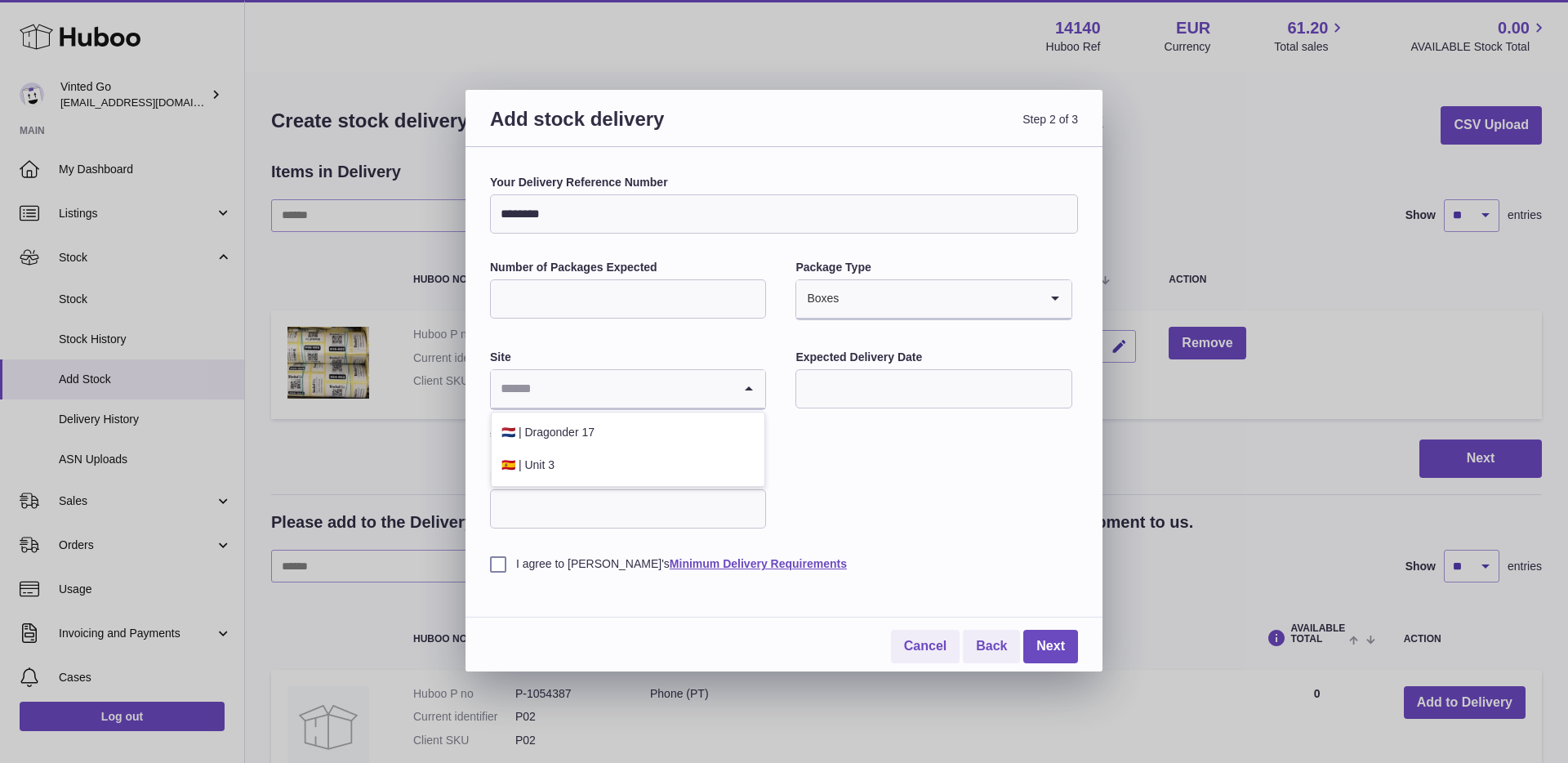
click at [661, 397] on input "Search for option" at bounding box center [612, 389] width 242 height 38
click at [624, 464] on li "🇪🇸 | Unit 3" at bounding box center [628, 465] width 272 height 32
click at [919, 393] on input "text" at bounding box center [934, 388] width 276 height 39
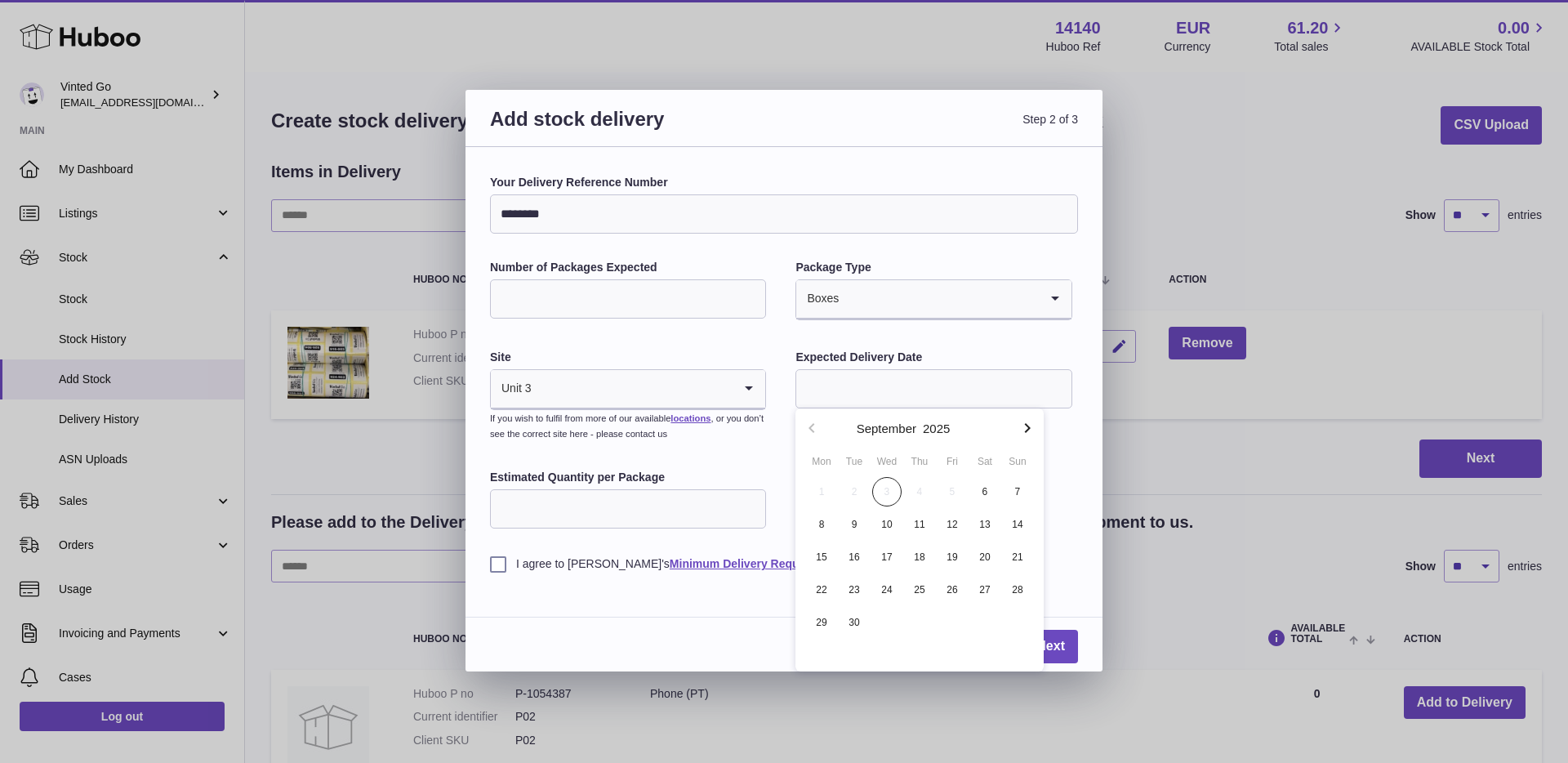
drag, startPoint x: 992, startPoint y: 488, endPoint x: 889, endPoint y: 499, distance: 103.6
click at [985, 487] on span "6" at bounding box center [985, 492] width 30 height 30
type input "**********"
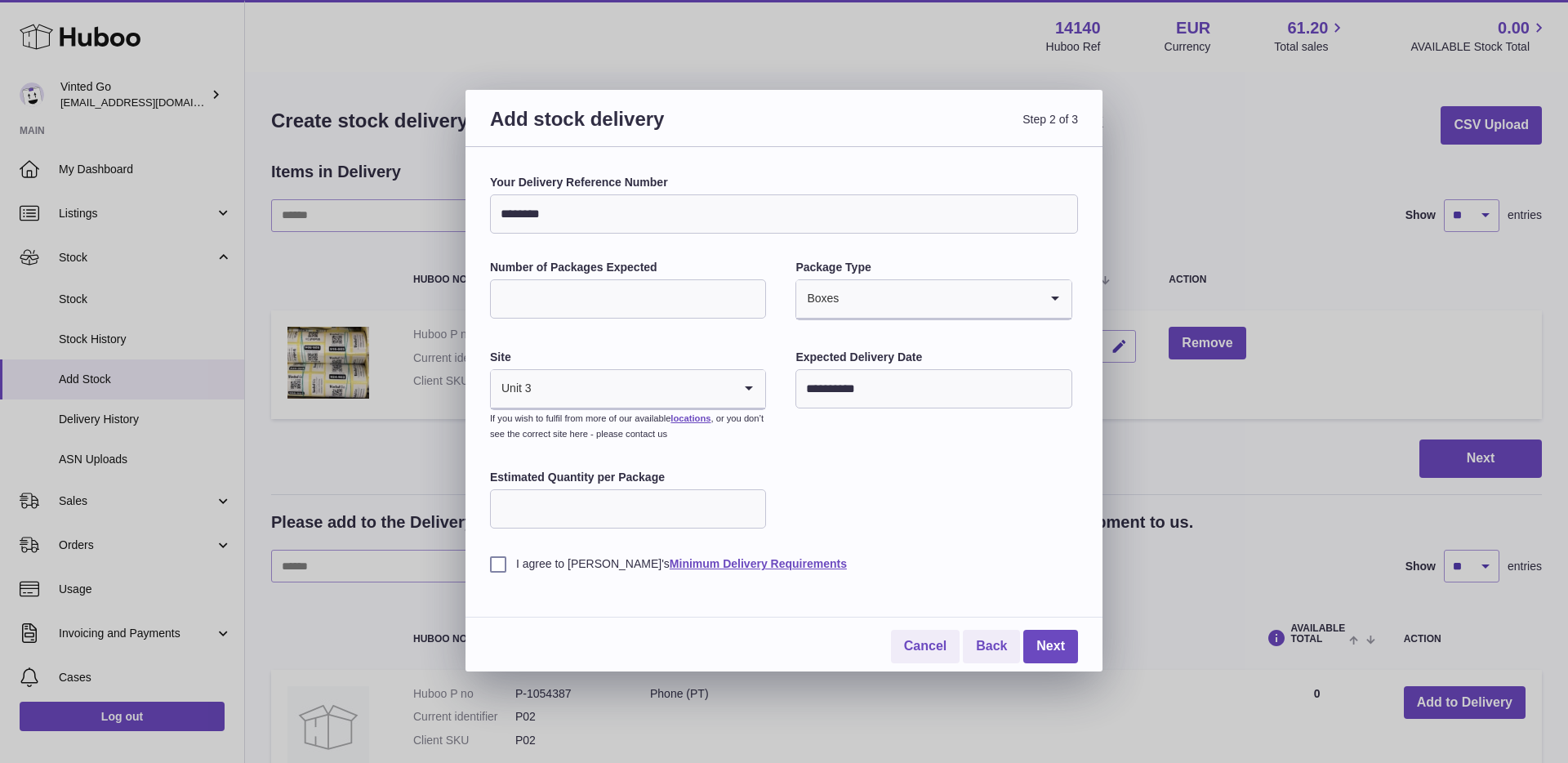
drag, startPoint x: 915, startPoint y: 498, endPoint x: 885, endPoint y: 499, distance: 30.0
click at [913, 499] on div "**********" at bounding box center [784, 373] width 588 height 397
drag, startPoint x: 687, startPoint y: 507, endPoint x: 701, endPoint y: 504, distance: 14.3
click at [688, 506] on input "Estimated Quantity per Package" at bounding box center [628, 508] width 276 height 39
type input "**"
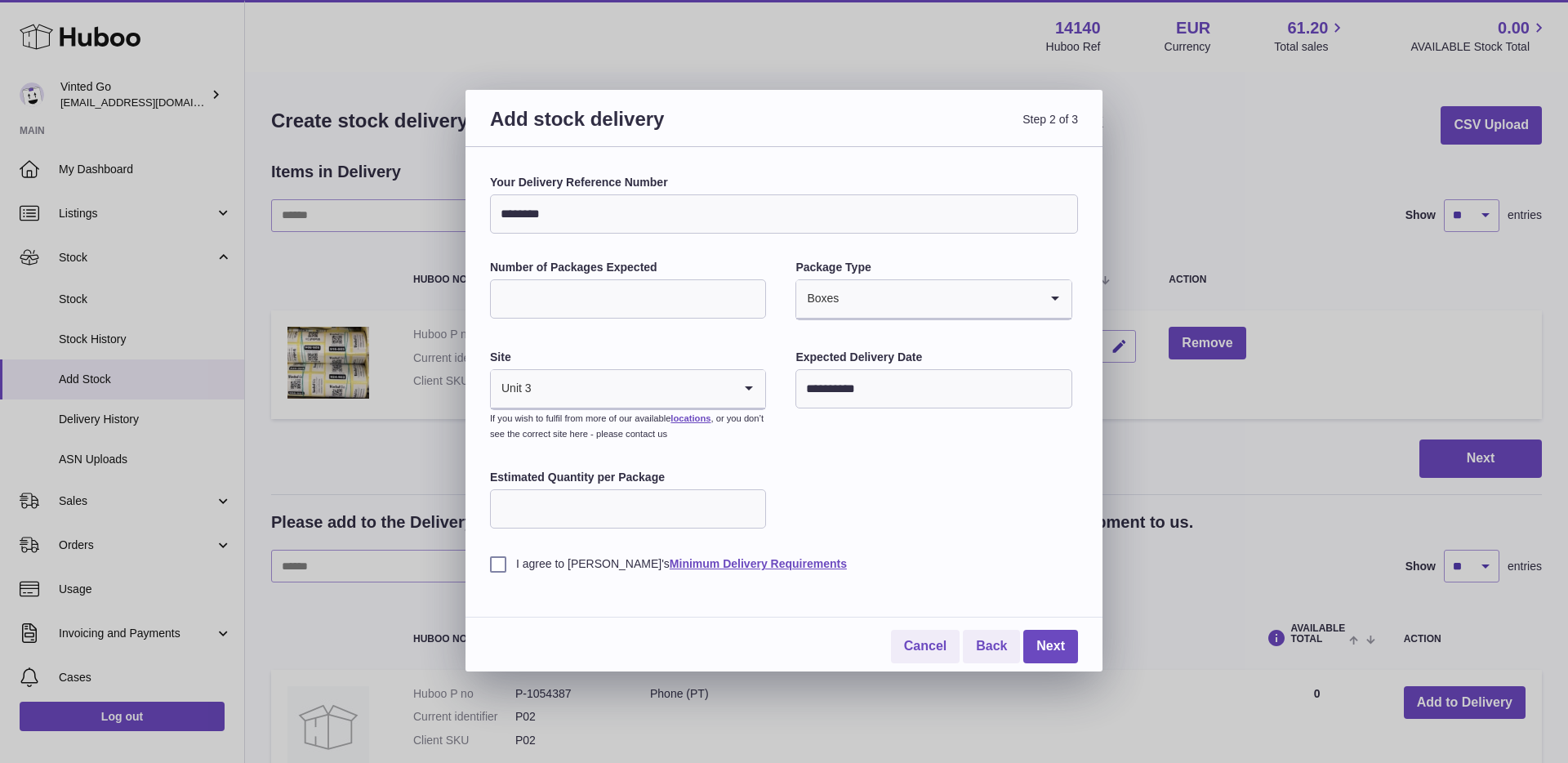
click at [817, 493] on div "**********" at bounding box center [784, 373] width 588 height 397
drag, startPoint x: 503, startPoint y: 563, endPoint x: 576, endPoint y: 585, distance: 76.2
click at [503, 564] on label "I agree to [PERSON_NAME]'s Minimum Delivery Requirements" at bounding box center [784, 564] width 588 height 15
click at [1060, 647] on link "Next" at bounding box center [1051, 646] width 55 height 33
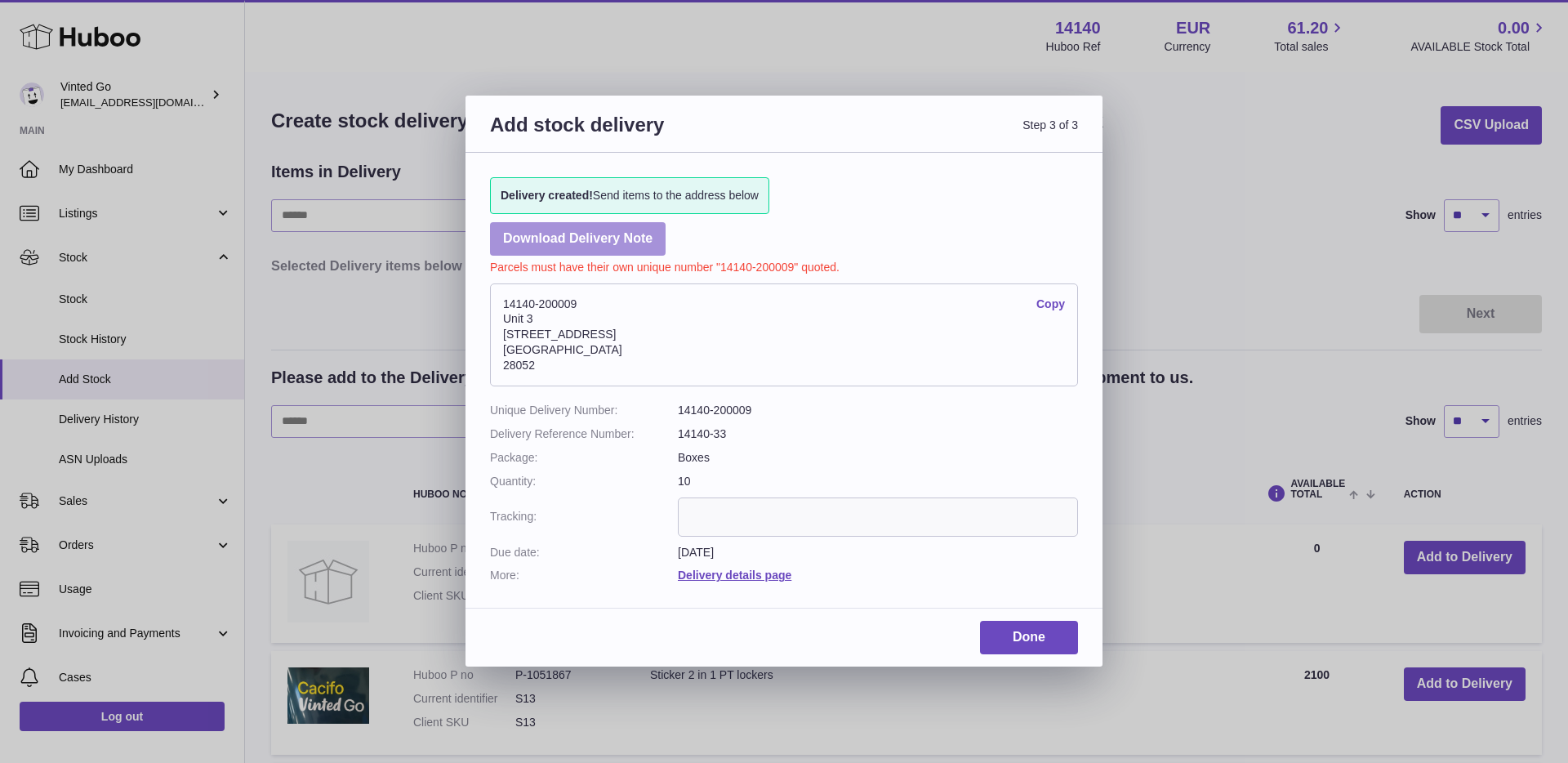
click at [617, 237] on link "Download Delivery Note" at bounding box center [577, 238] width 176 height 33
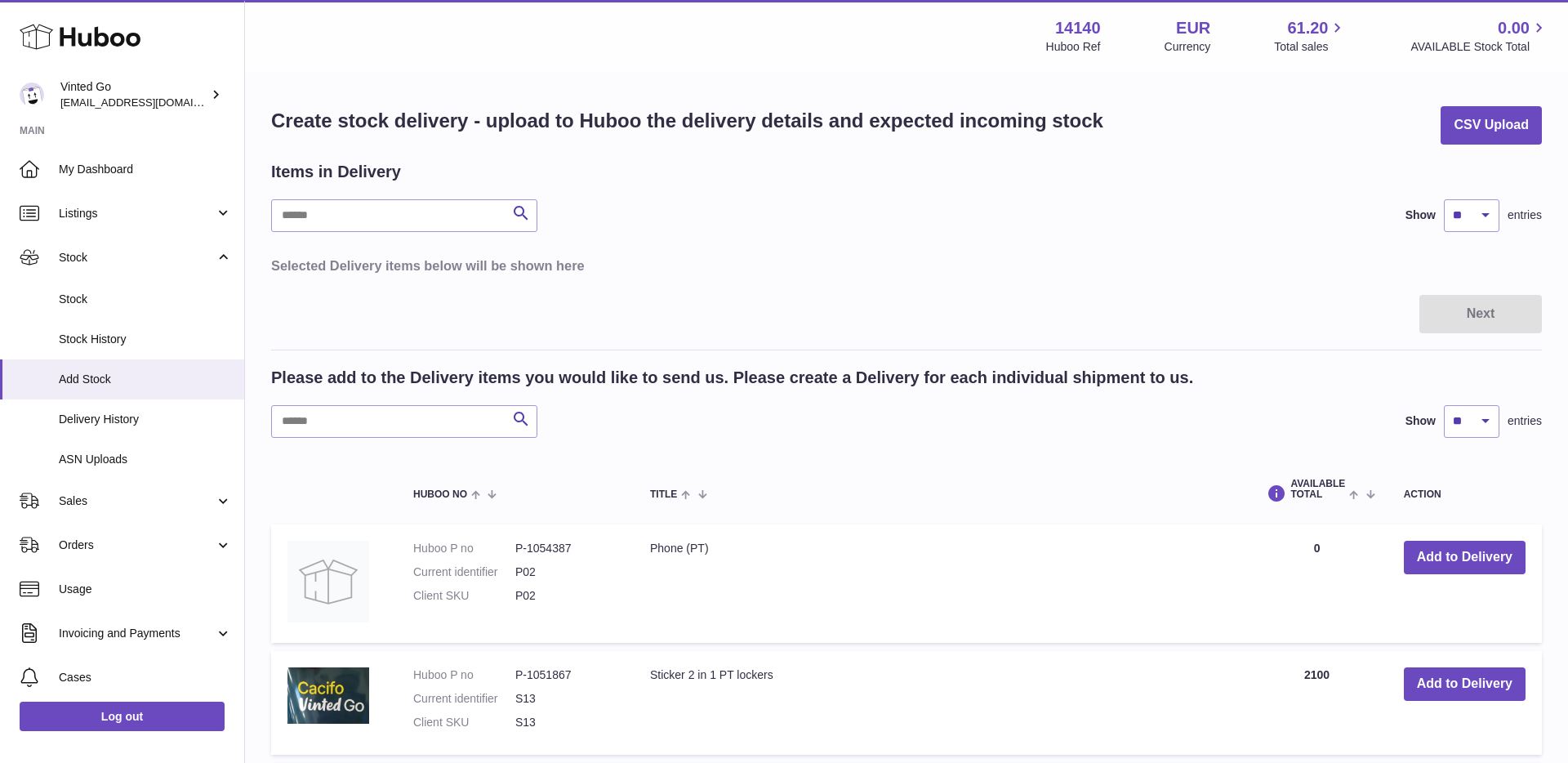
click at [1167, 152] on div at bounding box center [784, 382] width 1568 height 763
